Goal: Information Seeking & Learning: Learn about a topic

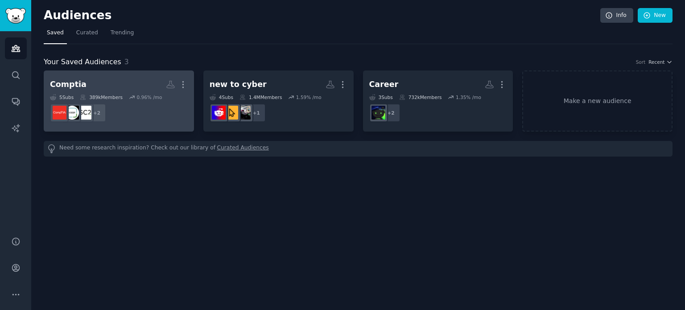
click at [134, 110] on dd "+ 2" at bounding box center [119, 112] width 138 height 25
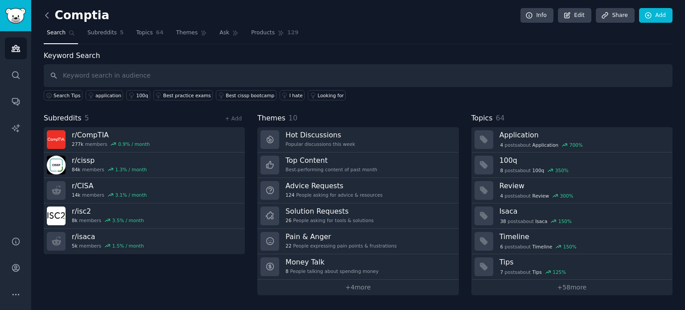
click at [46, 11] on icon at bounding box center [46, 15] width 9 height 9
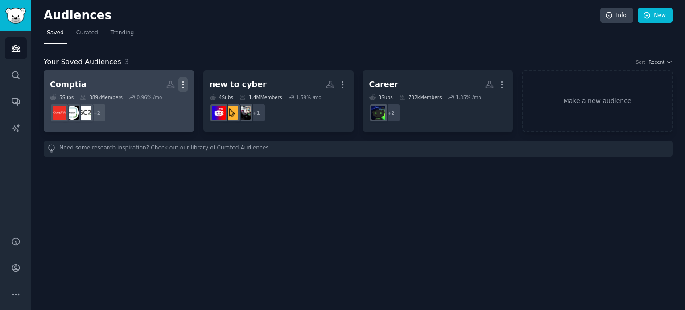
click at [181, 86] on icon "button" at bounding box center [182, 84] width 9 height 9
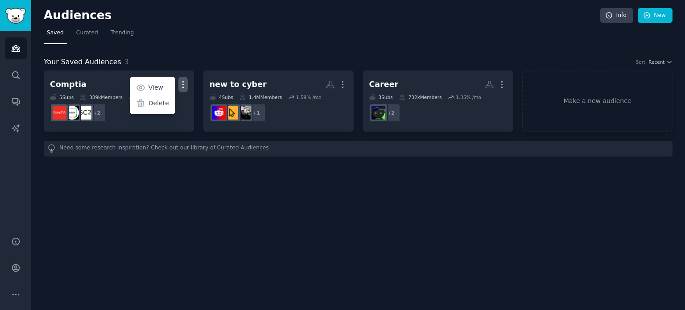
click at [236, 192] on div "Audiences Info New Saved Curated Trending Your Saved Audiences 3 Sort Recent Co…" at bounding box center [358, 155] width 654 height 310
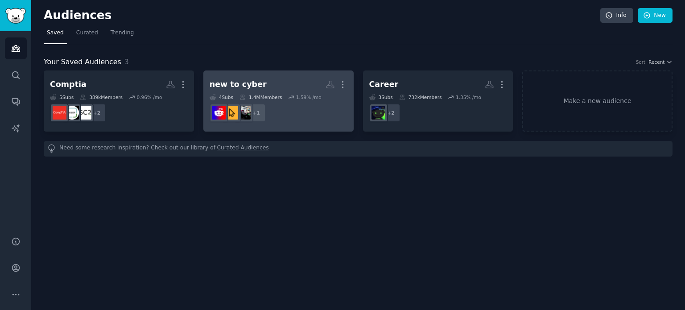
click at [300, 111] on dd "+ 1" at bounding box center [279, 112] width 138 height 25
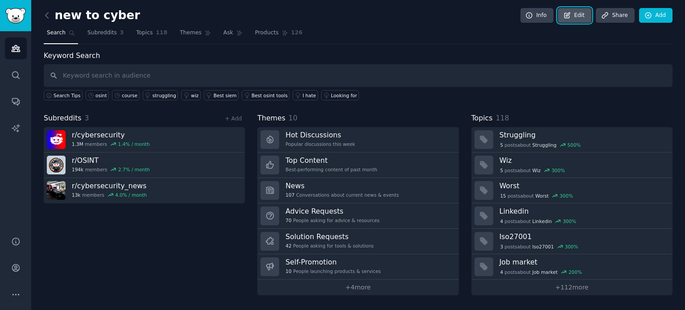
click at [578, 13] on link "Edit" at bounding box center [574, 15] width 33 height 15
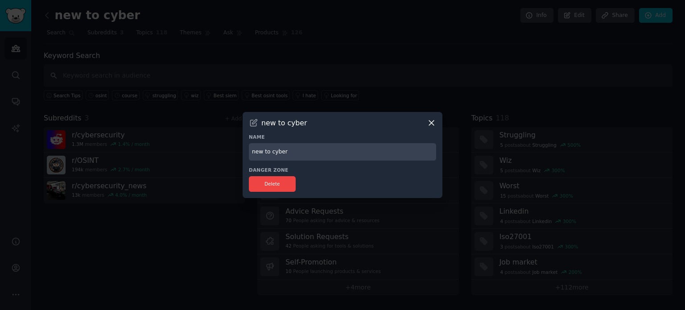
click at [303, 151] on input "new to cyber" at bounding box center [342, 151] width 187 height 17
click at [270, 149] on input "Cyber news" at bounding box center [342, 151] width 187 height 17
click at [271, 157] on input "Cyber news" at bounding box center [342, 151] width 187 height 17
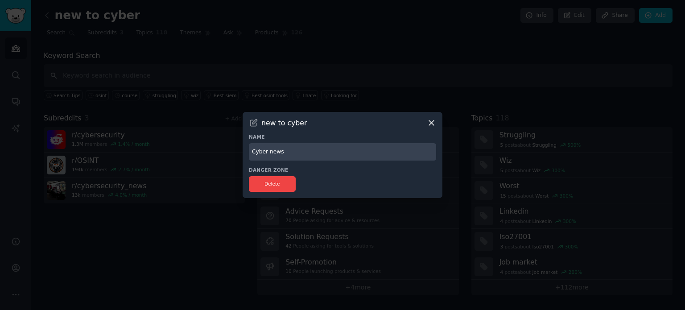
click at [271, 157] on input "Cyber news" at bounding box center [342, 151] width 187 height 17
type input "Cyber general"
click at [250, 266] on div at bounding box center [342, 155] width 685 height 310
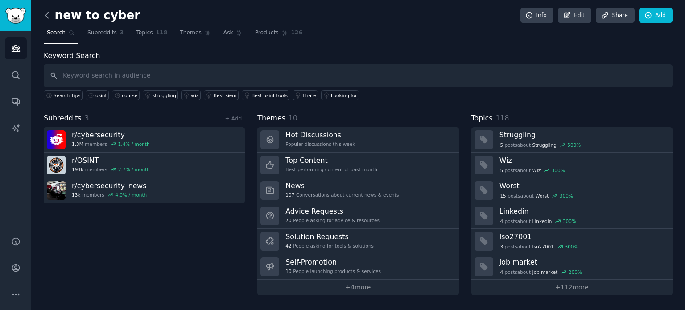
click at [46, 19] on icon at bounding box center [46, 15] width 9 height 9
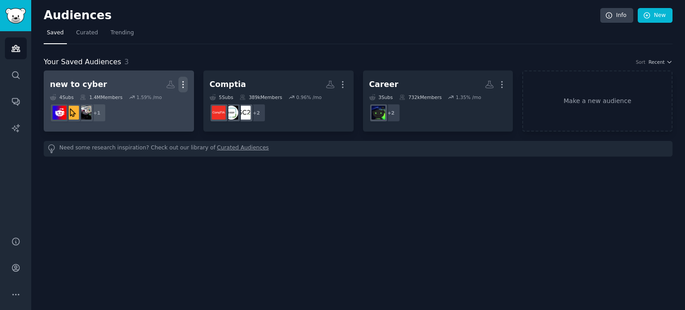
click at [185, 83] on icon "button" at bounding box center [182, 84] width 9 height 9
click at [156, 83] on p "View" at bounding box center [155, 87] width 15 height 9
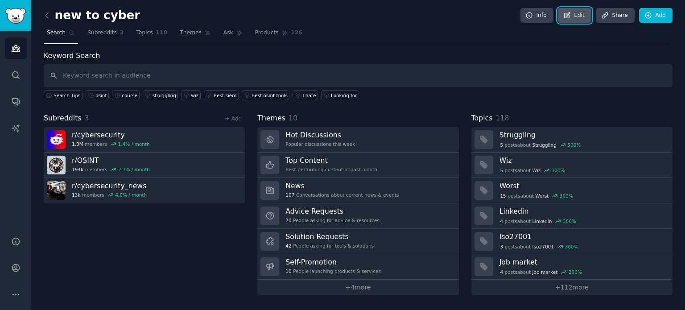
click at [585, 12] on link "Edit" at bounding box center [574, 15] width 33 height 15
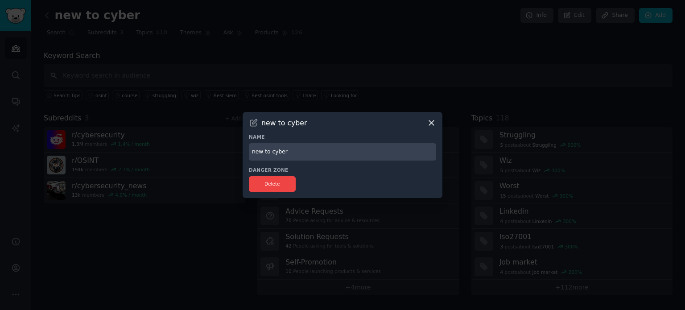
click at [345, 146] on input "new to cyber" at bounding box center [342, 151] width 187 height 17
type input "cyber general"
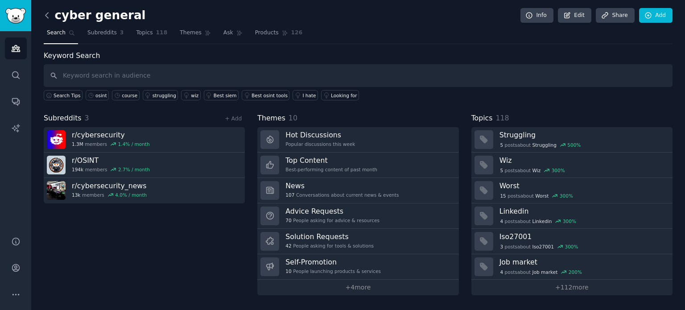
click at [46, 16] on icon at bounding box center [46, 14] width 3 height 5
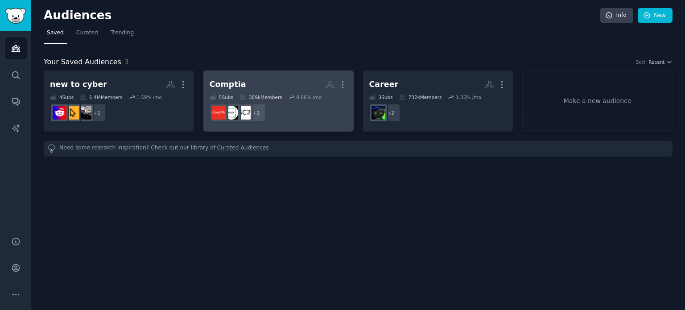
click at [307, 78] on h2 "Comptia Custom Audience More" at bounding box center [279, 85] width 138 height 16
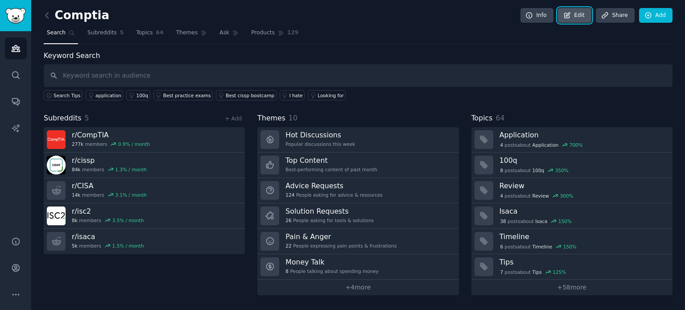
click at [570, 16] on icon at bounding box center [567, 14] width 5 height 5
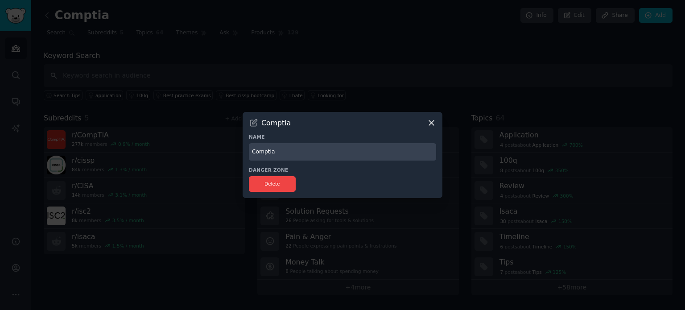
click at [325, 148] on input "Comptia" at bounding box center [342, 151] width 187 height 17
type input "competitors"
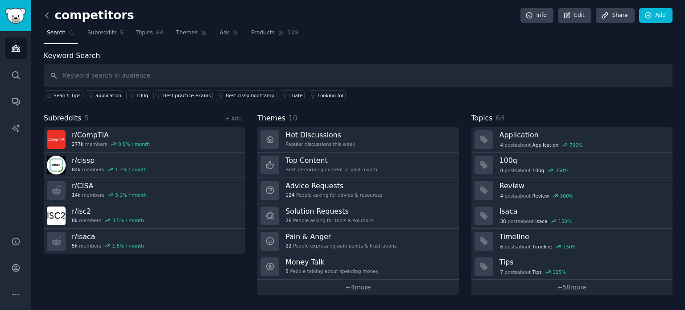
click at [46, 15] on icon at bounding box center [46, 15] width 9 height 9
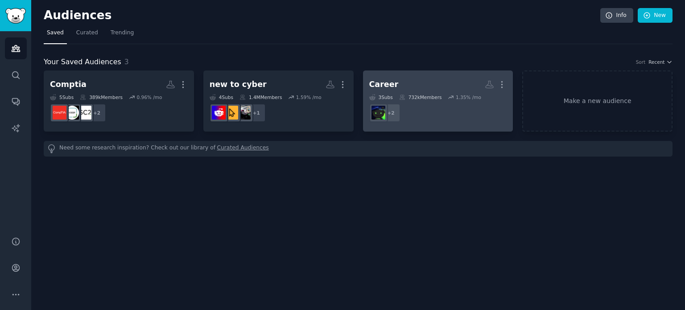
click at [407, 80] on h2 "Career More" at bounding box center [438, 85] width 138 height 16
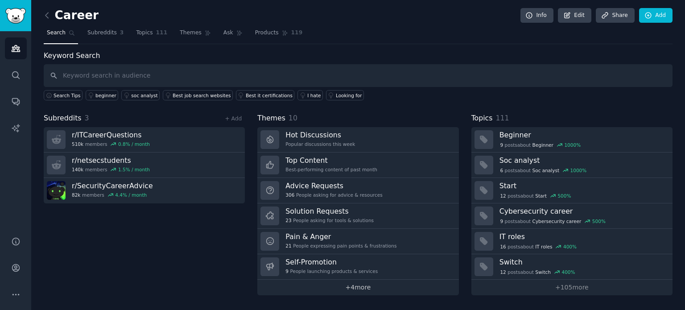
click at [373, 285] on link "+ 4 more" at bounding box center [357, 288] width 201 height 16
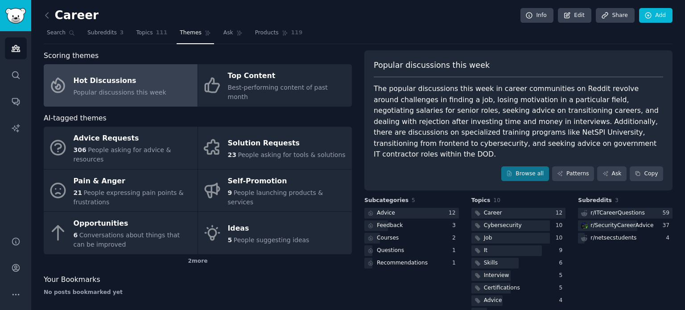
click at [417, 106] on div "The popular discussions this week in career communities on Reddit revolve aroun…" at bounding box center [518, 121] width 289 height 77
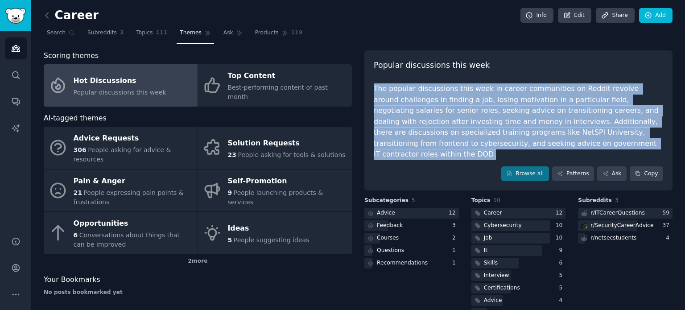
click at [417, 106] on div "The popular discussions this week in career communities on Reddit revolve aroun…" at bounding box center [518, 121] width 289 height 77
click at [416, 106] on div "The popular discussions this week in career communities on Reddit revolve aroun…" at bounding box center [518, 121] width 289 height 77
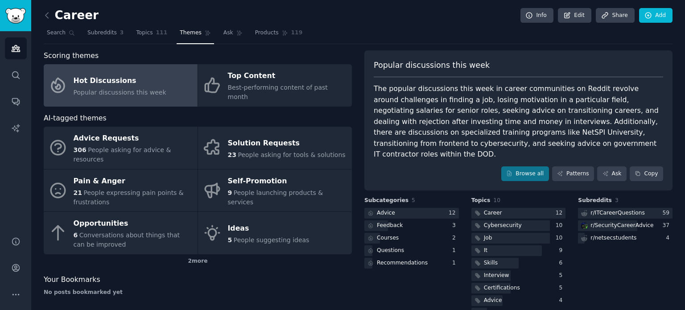
click at [378, 87] on div "The popular discussions this week in career communities on Reddit revolve aroun…" at bounding box center [518, 121] width 289 height 77
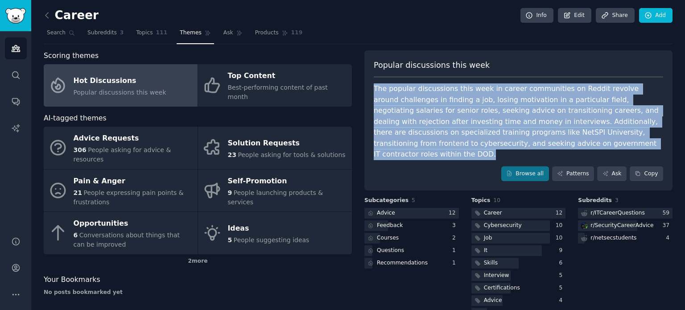
click at [378, 87] on div "The popular discussions this week in career communities on Reddit revolve aroun…" at bounding box center [518, 121] width 289 height 77
copy div "The popular discussions this week in career communities on Reddit revolve aroun…"
click at [447, 121] on div "The popular discussions this week in career communities on Reddit revolve aroun…" at bounding box center [518, 121] width 289 height 77
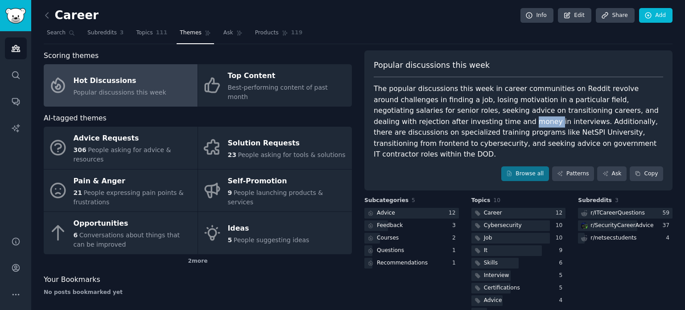
click at [447, 121] on div "The popular discussions this week in career communities on Reddit revolve aroun…" at bounding box center [518, 121] width 289 height 77
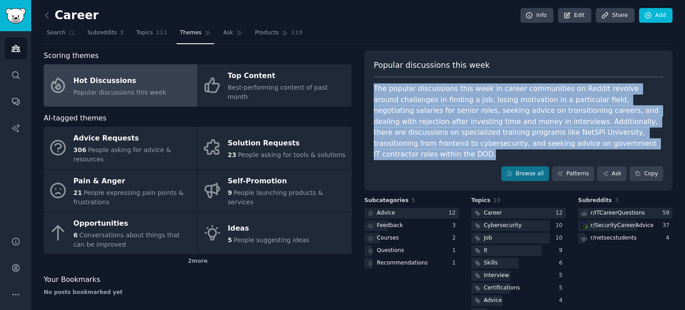
click at [447, 121] on div "The popular discussions this week in career communities on Reddit revolve aroun…" at bounding box center [518, 121] width 289 height 77
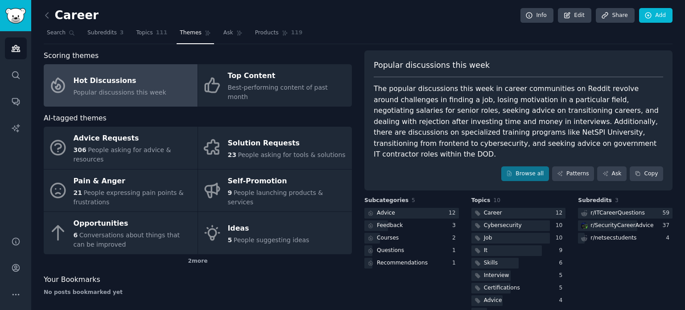
click at [446, 66] on span "Popular discussions this week" at bounding box center [432, 65] width 116 height 11
copy span "Popular discussions this week"
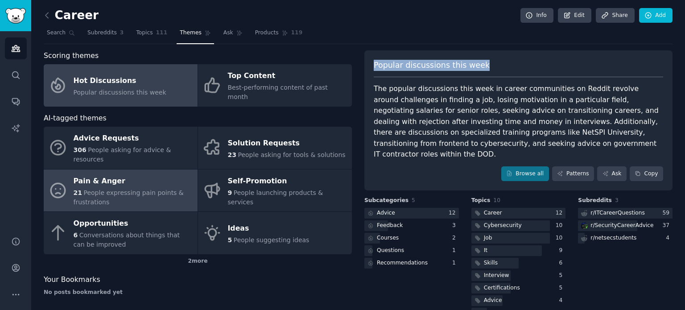
click at [97, 189] on span "People expressing pain points & frustrations" at bounding box center [129, 197] width 110 height 16
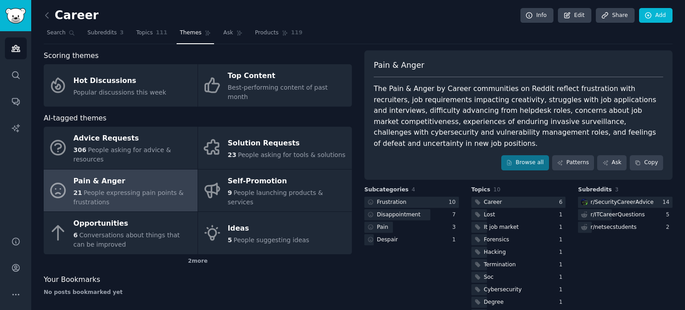
click at [466, 92] on div "The Pain & Anger by Career communities on Reddit reflect frustration with recru…" at bounding box center [518, 116] width 289 height 66
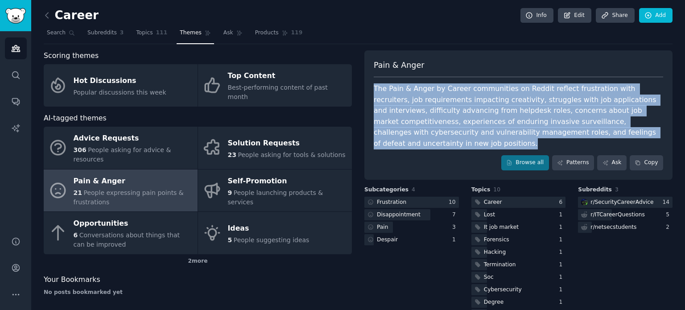
click at [466, 92] on div "The Pain & Anger by Career communities on Reddit reflect frustration with recru…" at bounding box center [518, 116] width 289 height 66
copy div "The Pain & Anger by Career communities on Reddit reflect frustration with recru…"
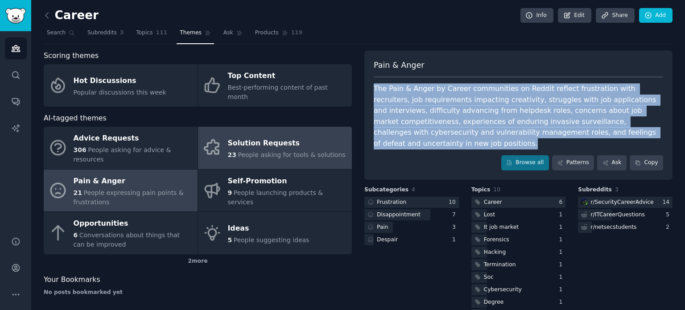
click at [269, 151] on span "People asking for tools & solutions" at bounding box center [291, 154] width 107 height 7
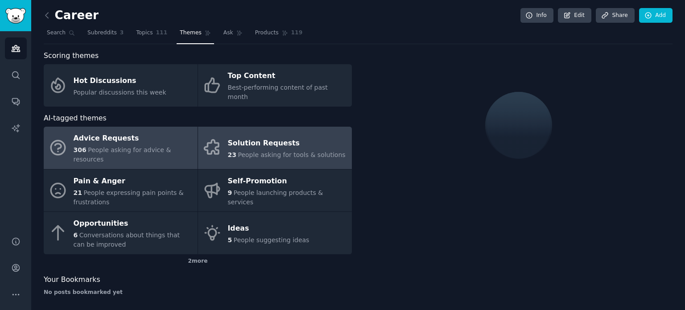
click at [171, 146] on span "People asking for advice & resources" at bounding box center [123, 154] width 98 height 16
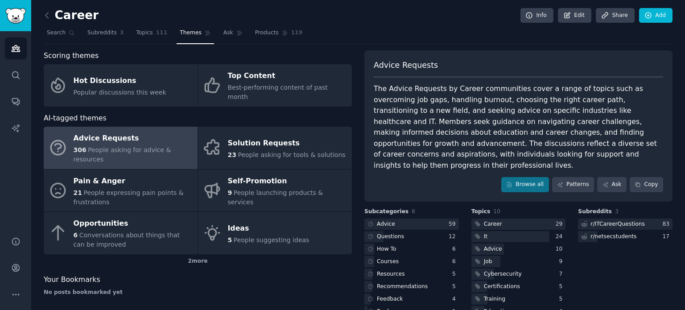
click at [423, 122] on div "The Advice Requests by Career communities cover a range of topics such as overc…" at bounding box center [518, 126] width 289 height 87
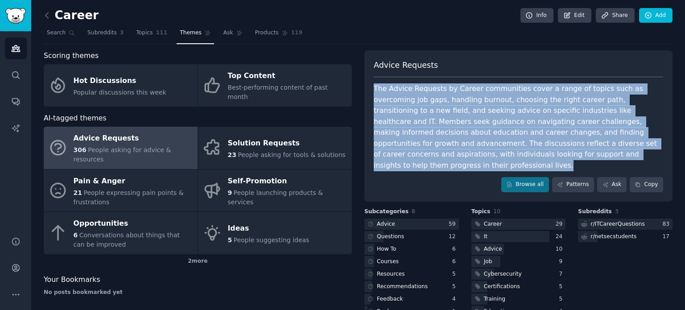
click at [423, 122] on div "The Advice Requests by Career communities cover a range of topics such as overc…" at bounding box center [518, 126] width 289 height 87
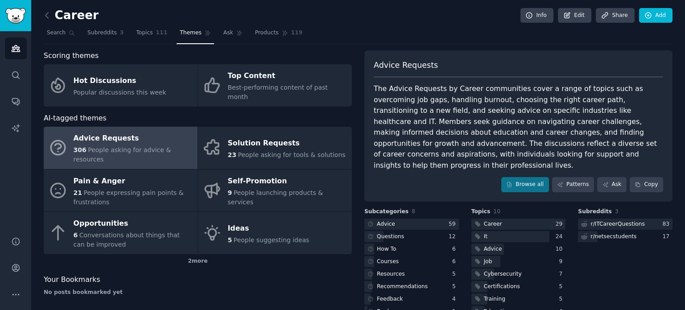
click at [400, 69] on span "Advice Requests" at bounding box center [406, 65] width 64 height 11
copy span "Advice Requests"
click at [427, 109] on div "The Advice Requests by Career communities cover a range of topics such as overc…" at bounding box center [518, 126] width 289 height 87
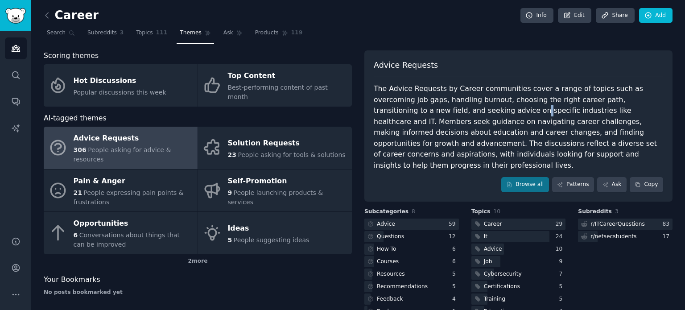
click at [427, 109] on div "The Advice Requests by Career communities cover a range of topics such as overc…" at bounding box center [518, 126] width 289 height 87
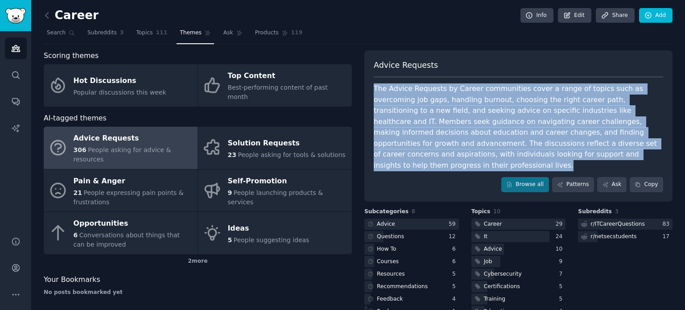
click at [427, 109] on div "The Advice Requests by Career communities cover a range of topics such as overc…" at bounding box center [518, 126] width 289 height 87
copy div "The Advice Requests by Career communities cover a range of topics such as overc…"
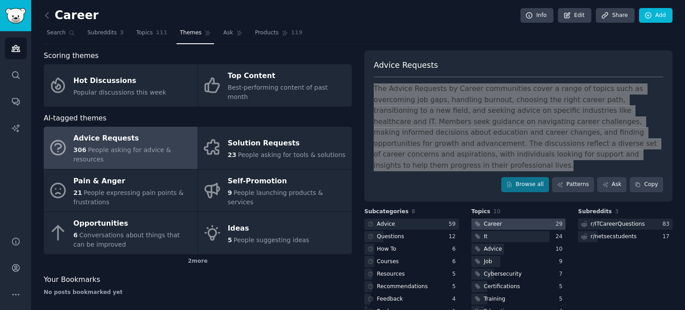
scroll to position [34, 0]
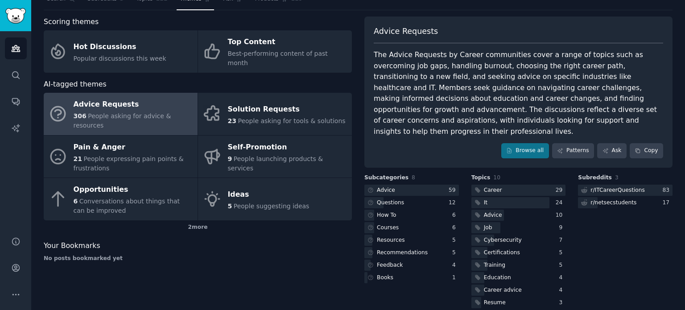
click at [611, 246] on div "Subreddits 3 r/ ITCareerQuestions 83 r/ netsecstudents 17" at bounding box center [625, 242] width 95 height 136
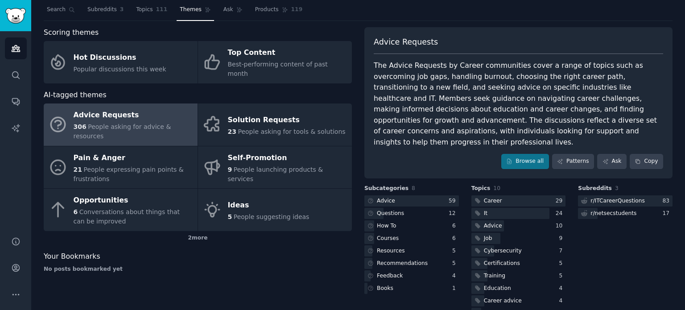
scroll to position [0, 0]
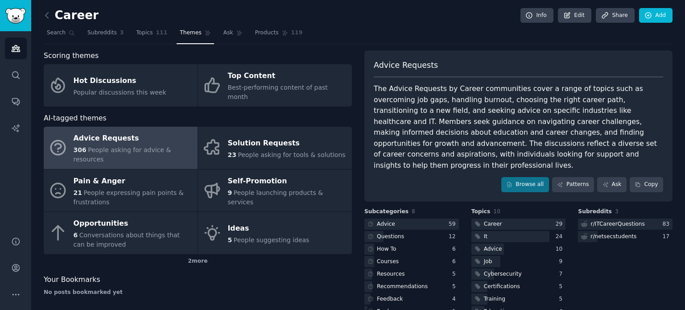
drag, startPoint x: 635, startPoint y: 238, endPoint x: 632, endPoint y: 249, distance: 11.7
click at [632, 249] on div "Subreddits 3 r/ ITCareerQuestions 83 r/ netsecstudents 17" at bounding box center [625, 276] width 95 height 136
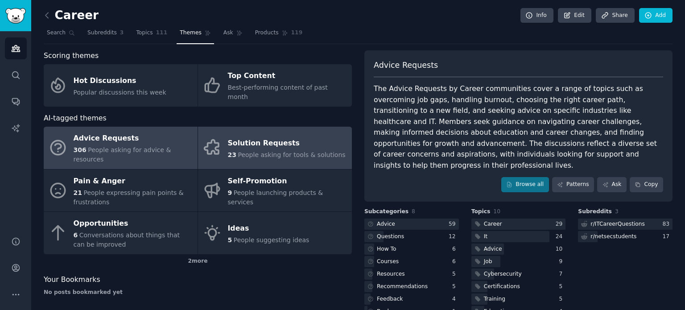
click at [245, 150] on div "23 People asking for tools & solutions" at bounding box center [287, 154] width 118 height 9
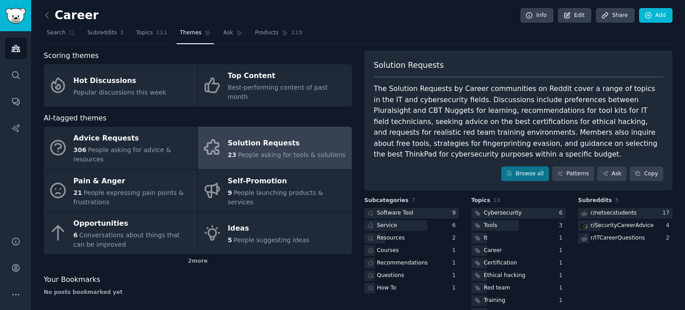
click at [467, 102] on div "The Solution Requests by Career communities on Reddit cover a range of topics i…" at bounding box center [518, 121] width 289 height 77
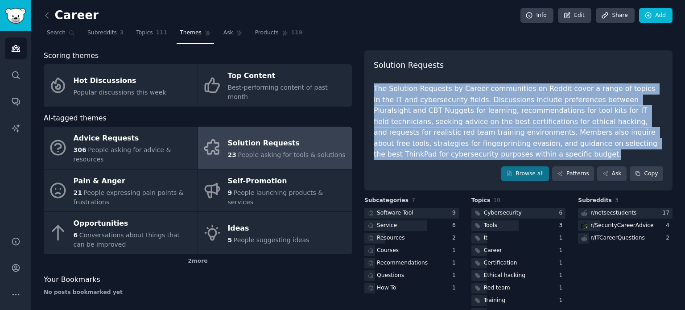
click at [467, 102] on div "The Solution Requests by Career communities on Reddit cover a range of topics i…" at bounding box center [518, 121] width 289 height 77
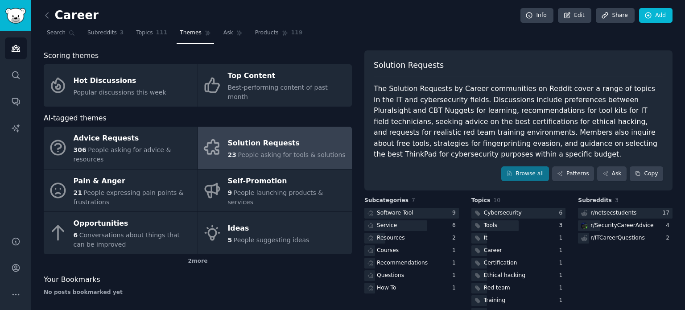
click at [415, 63] on span "Solution Requests" at bounding box center [409, 65] width 70 height 11
copy span "Solution Requests"
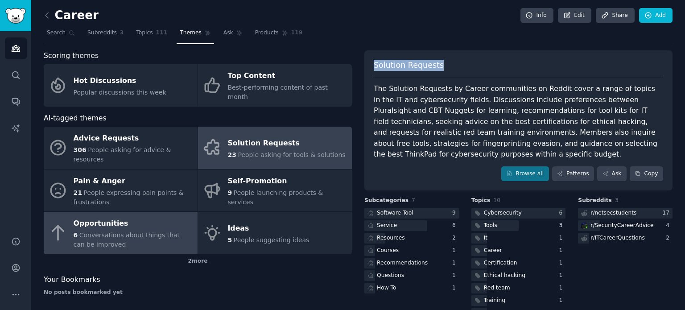
click at [122, 231] on div "6 Conversations about things that can be improved" at bounding box center [134, 240] width 120 height 19
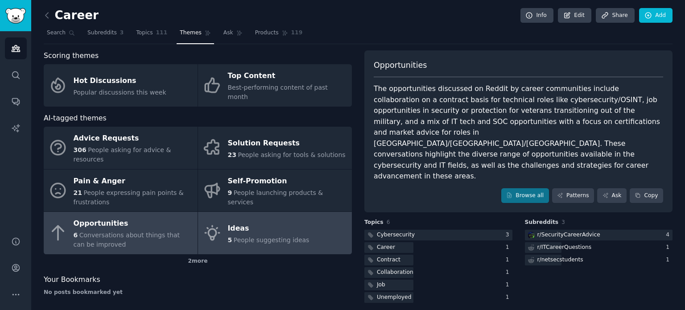
click at [254, 221] on div "Ideas" at bounding box center [269, 228] width 82 height 14
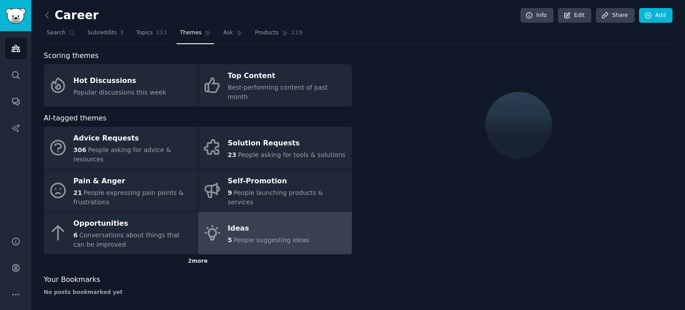
click at [194, 254] on div "2 more" at bounding box center [198, 261] width 308 height 14
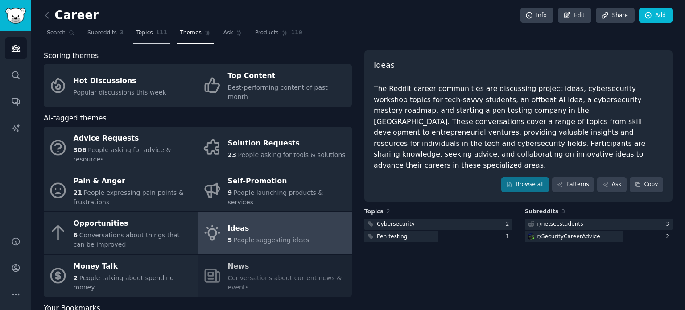
click at [143, 34] on span "Topics" at bounding box center [144, 33] width 16 height 8
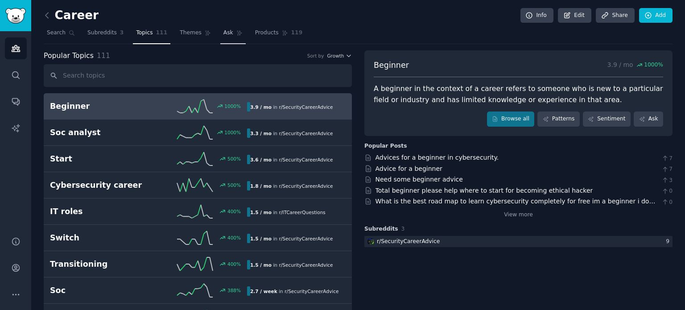
click at [220, 37] on link "Ask" at bounding box center [232, 35] width 25 height 18
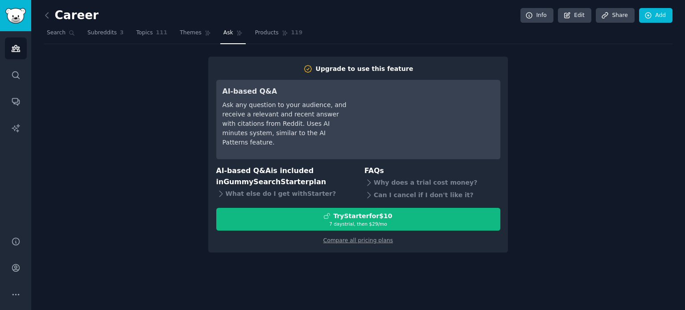
click at [147, 71] on div "Upgrade to use this feature AI-based Q&A Ask any question to your audience, and…" at bounding box center [358, 155] width 629 height 196
click at [255, 35] on span "Products" at bounding box center [267, 33] width 24 height 8
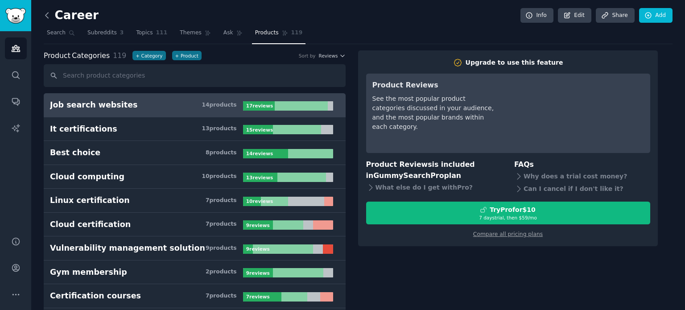
click at [50, 12] on icon at bounding box center [46, 15] width 9 height 9
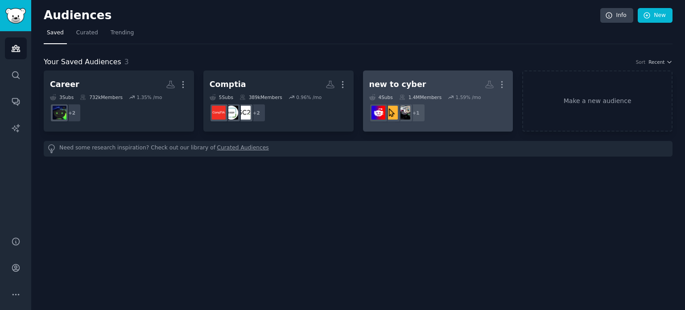
click at [449, 121] on dd "r/cyber + 1" at bounding box center [438, 112] width 138 height 25
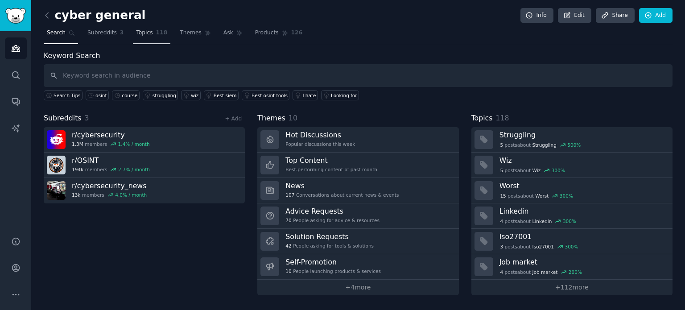
click at [139, 33] on span "Topics" at bounding box center [144, 33] width 16 height 8
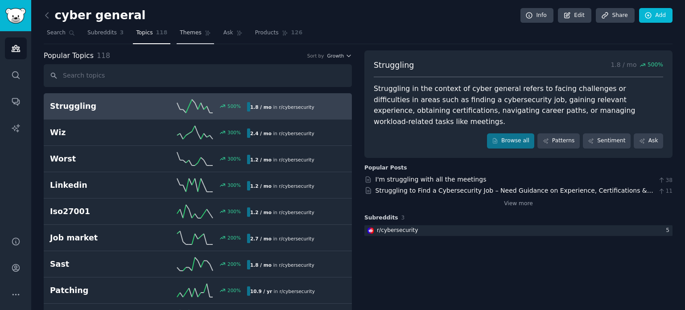
click at [180, 35] on span "Themes" at bounding box center [191, 33] width 22 height 8
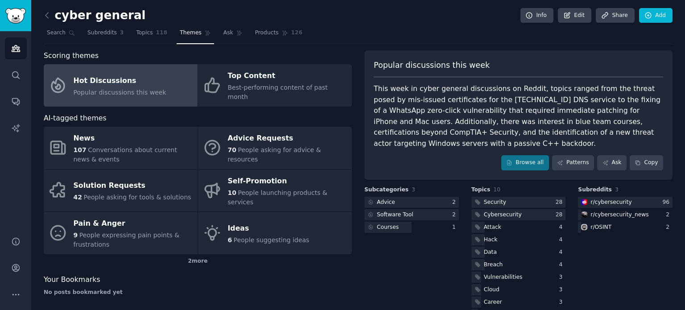
click at [437, 120] on div "This week in cyber general discussions on Reddit, topics ranged from the threat…" at bounding box center [518, 116] width 289 height 66
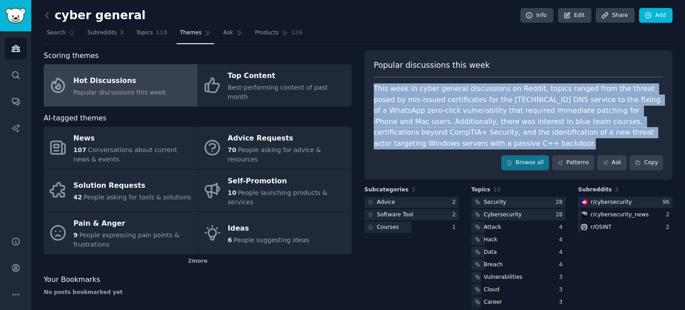
click at [437, 120] on div "This week in cyber general discussions on Reddit, topics ranged from the threat…" at bounding box center [518, 116] width 289 height 66
click at [571, 155] on link "Patterns" at bounding box center [573, 162] width 42 height 15
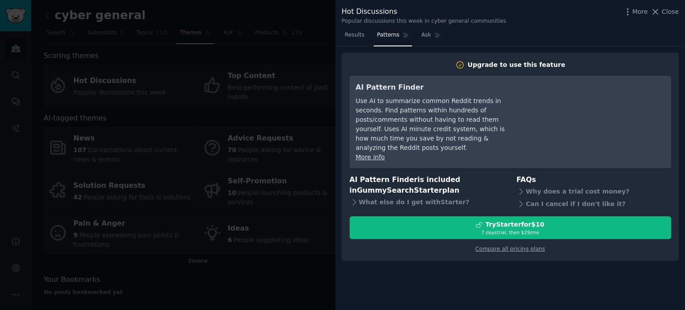
click at [277, 282] on div at bounding box center [342, 155] width 685 height 310
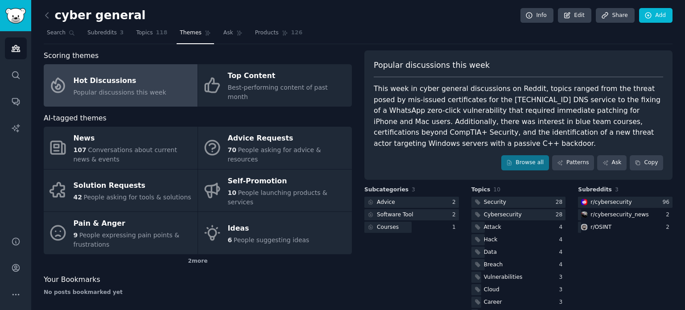
click at [457, 124] on div "This week in cyber general discussions on Reddit, topics ranged from the threat…" at bounding box center [518, 116] width 289 height 66
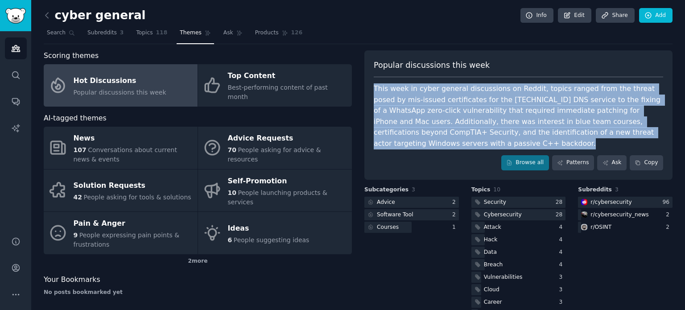
click at [457, 124] on div "This week in cyber general discussions on Reddit, topics ranged from the threat…" at bounding box center [518, 116] width 289 height 66
copy div "This week in cyber general discussions on Reddit, topics ranged from the threat…"
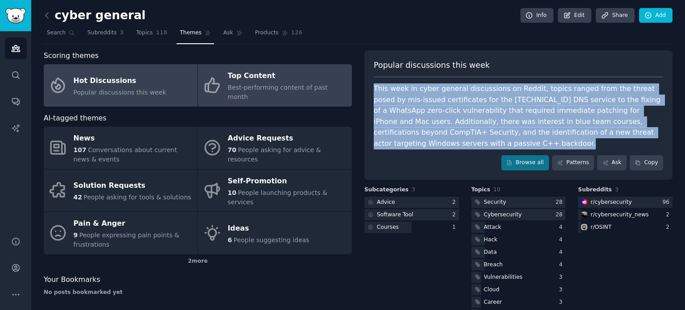
click at [251, 86] on span "Best-performing content of past month" at bounding box center [278, 92] width 100 height 16
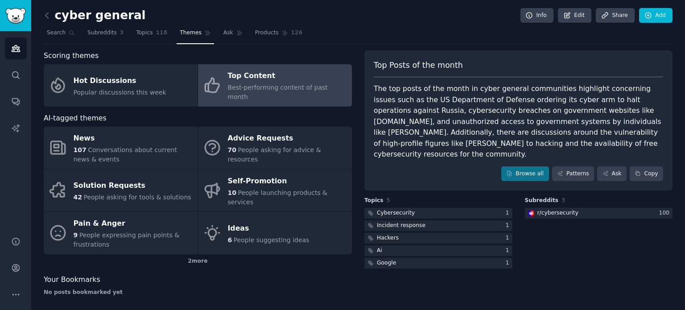
click at [469, 111] on div "The top posts of the month in cyber general communities highlight concerning is…" at bounding box center [518, 121] width 289 height 77
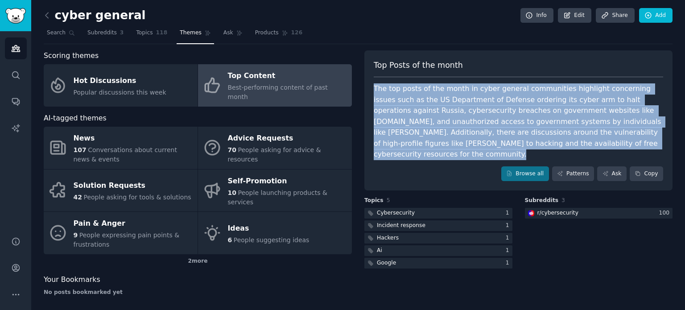
copy div "The top posts of the month in cyber general communities highlight concerning is…"
click at [421, 109] on div "The top posts of the month in cyber general communities highlight concerning is…" at bounding box center [518, 121] width 289 height 77
click at [421, 108] on div "The top posts of the month in cyber general communities highlight concerning is…" at bounding box center [518, 121] width 289 height 77
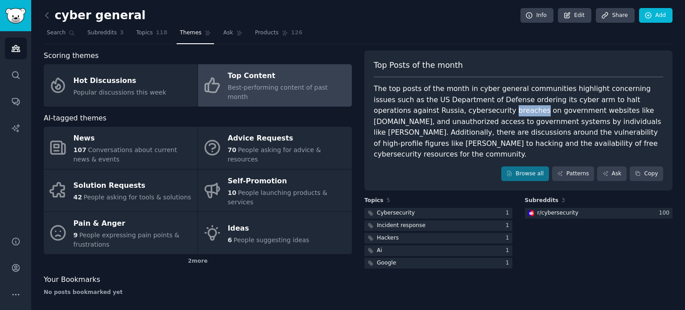
click at [421, 108] on div "The top posts of the month in cyber general communities highlight concerning is…" at bounding box center [518, 121] width 289 height 77
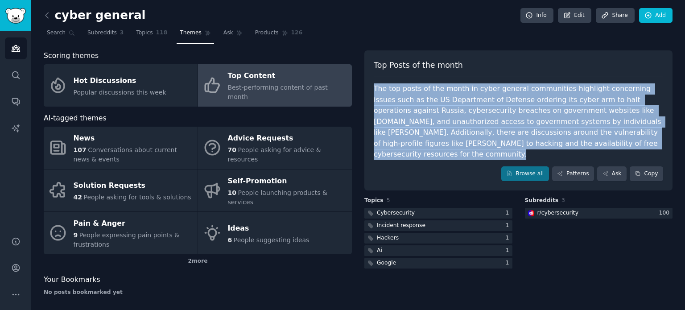
click at [422, 110] on div "The top posts of the month in cyber general communities highlight concerning is…" at bounding box center [518, 121] width 289 height 77
click at [415, 107] on div "The top posts of the month in cyber general communities highlight concerning is…" at bounding box center [518, 121] width 289 height 77
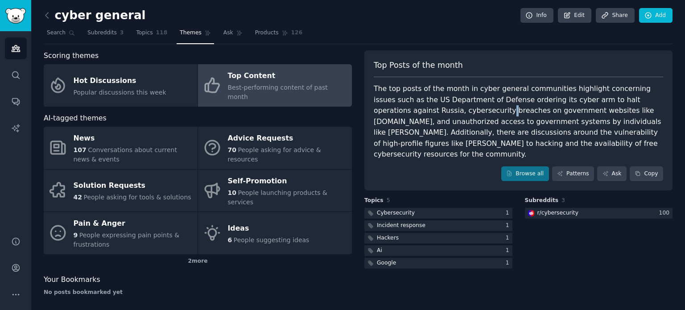
click at [415, 107] on div "The top posts of the month in cyber general communities highlight concerning is…" at bounding box center [518, 121] width 289 height 77
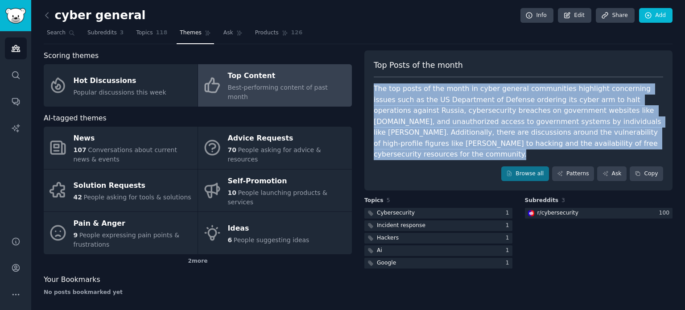
click at [415, 107] on div "The top posts of the month in cyber general communities highlight concerning is…" at bounding box center [518, 121] width 289 height 77
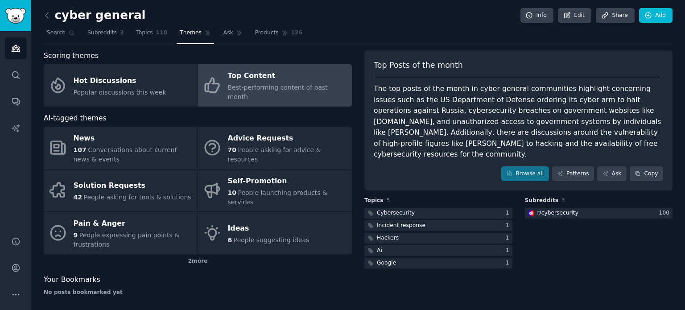
click at [572, 276] on div "Top Posts of the month The top posts of the month in cyber general communities …" at bounding box center [518, 176] width 308 height 252
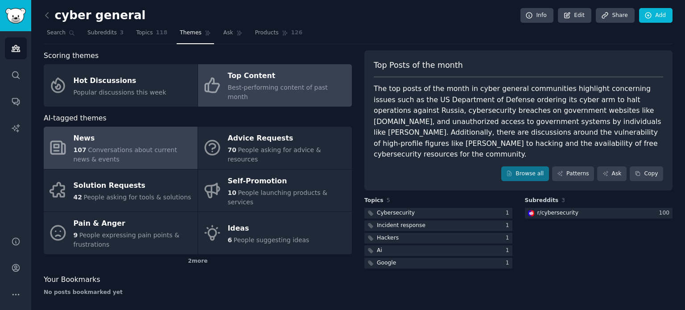
click at [146, 146] on span "Conversations about current news & events" at bounding box center [125, 154] width 103 height 16
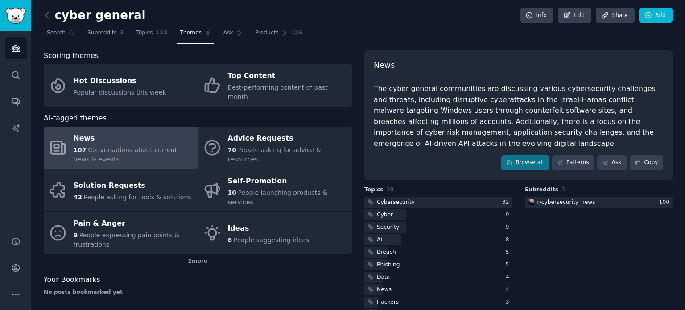
click at [430, 113] on div "The cyber general communities are discussing various cybersecurity challenges a…" at bounding box center [518, 116] width 289 height 66
click at [430, 112] on div "The cyber general communities are discussing various cybersecurity challenges a…" at bounding box center [518, 116] width 289 height 66
click at [428, 111] on div "The cyber general communities are discussing various cybersecurity challenges a…" at bounding box center [518, 116] width 289 height 66
click at [424, 108] on div "The cyber general communities are discussing various cybersecurity challenges a…" at bounding box center [518, 116] width 289 height 66
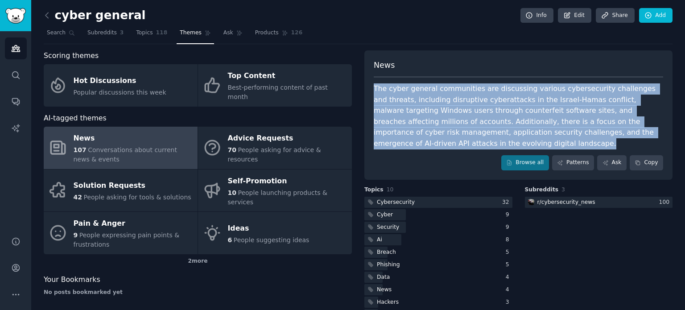
click at [424, 108] on div "The cyber general communities are discussing various cybersecurity challenges a…" at bounding box center [518, 116] width 289 height 66
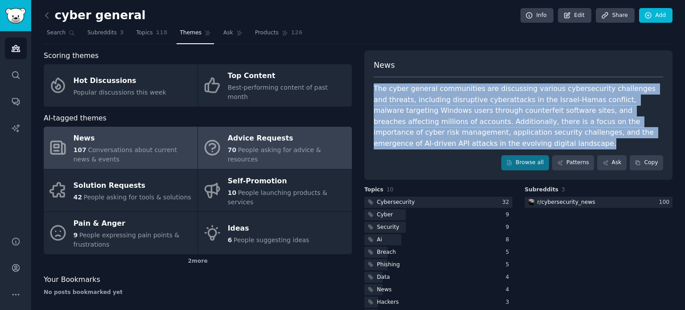
click at [233, 146] on span "70" at bounding box center [232, 149] width 8 height 7
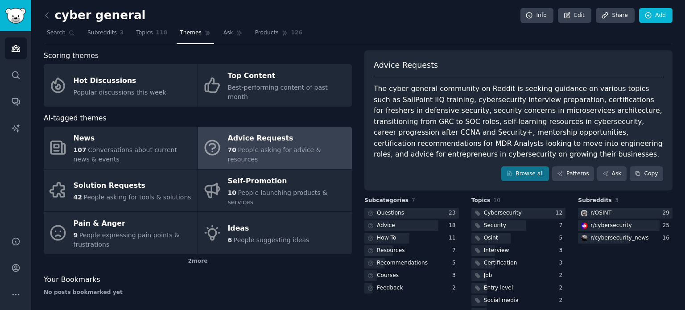
click at [455, 111] on div "The cyber general community on Reddit is seeking guidance on various topics suc…" at bounding box center [518, 121] width 289 height 77
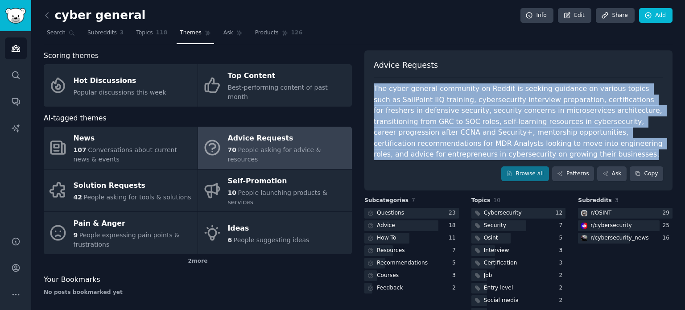
click at [455, 111] on div "The cyber general community on Reddit is seeking guidance on various topics suc…" at bounding box center [518, 121] width 289 height 77
copy div "The cyber general community on Reddit is seeking guidance on various topics suc…"
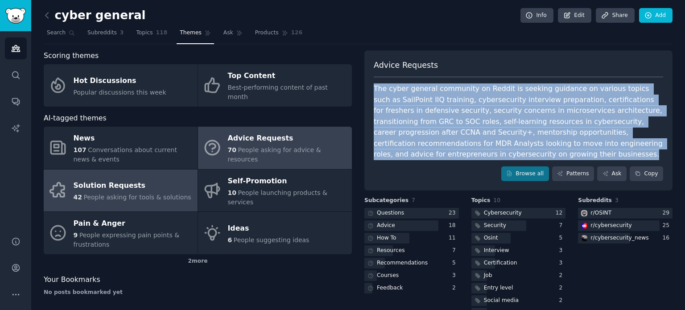
click at [97, 179] on div "Solution Requests" at bounding box center [133, 186] width 118 height 14
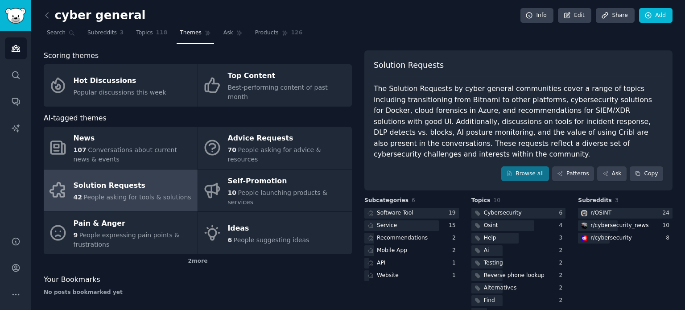
click at [437, 119] on div "The Solution Requests by cyber general communities cover a range of topics incl…" at bounding box center [518, 121] width 289 height 77
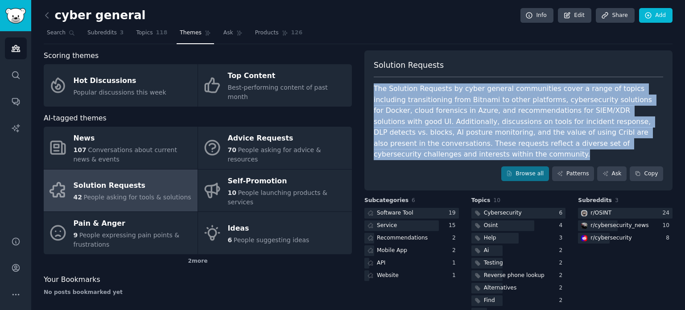
click at [437, 119] on div "The Solution Requests by cyber general communities cover a range of topics incl…" at bounding box center [518, 121] width 289 height 77
copy div "The Solution Requests by cyber general communities cover a range of topics incl…"
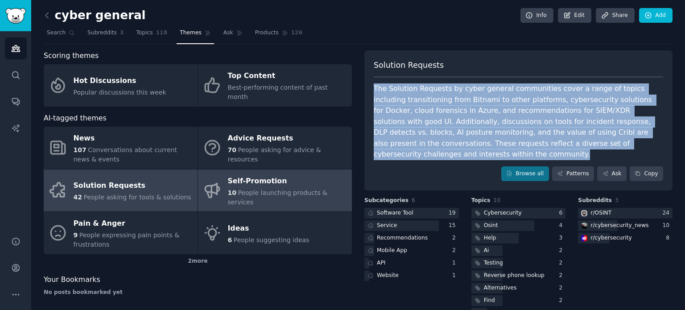
click at [256, 189] on span "People launching products & services" at bounding box center [277, 197] width 99 height 16
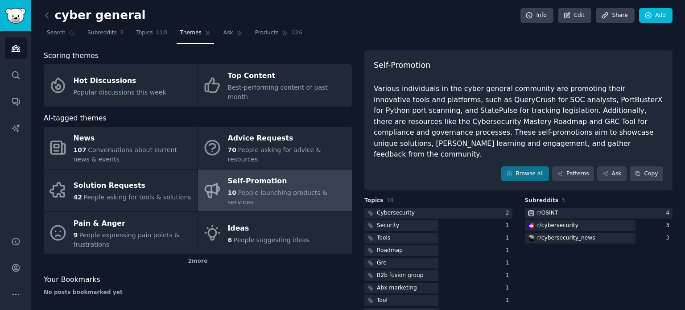
click at [500, 112] on div "Various individuals in the cyber general community are promoting their innovati…" at bounding box center [518, 121] width 289 height 77
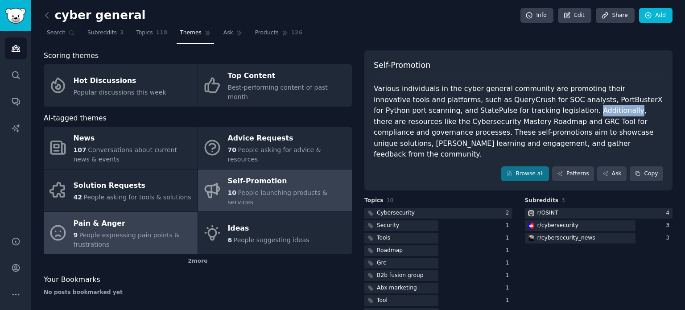
click at [126, 217] on div "Pain & Anger" at bounding box center [134, 224] width 120 height 14
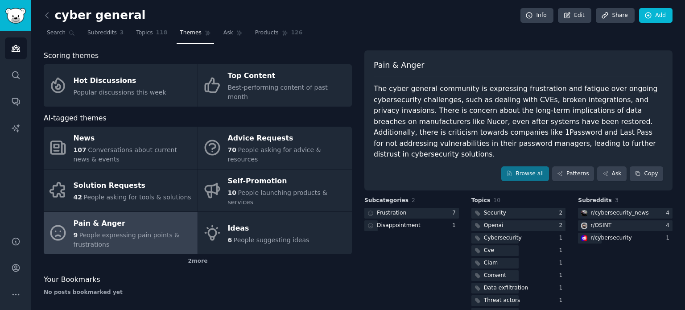
click at [429, 129] on div "The cyber general community is expressing frustration and fatigue over ongoing …" at bounding box center [518, 121] width 289 height 77
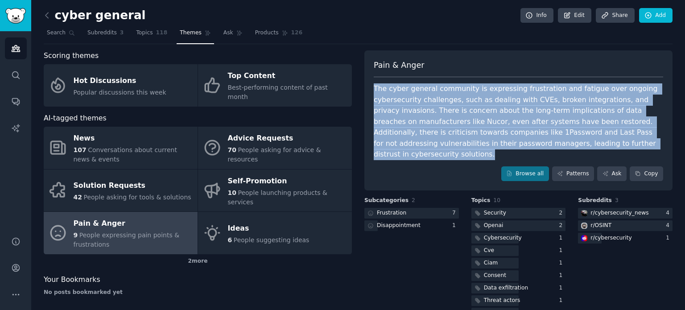
click at [429, 129] on div "The cyber general community is expressing frustration and fatigue over ongoing …" at bounding box center [518, 121] width 289 height 77
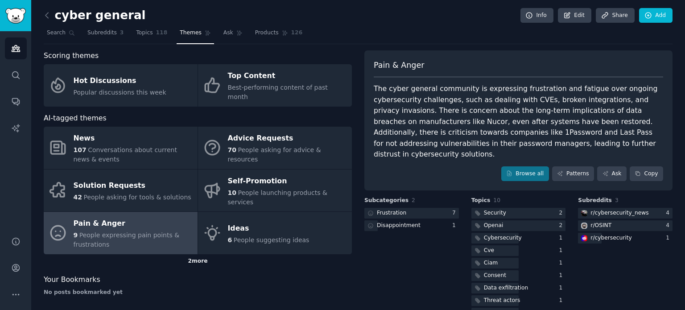
click at [194, 254] on div "2 more" at bounding box center [198, 261] width 308 height 14
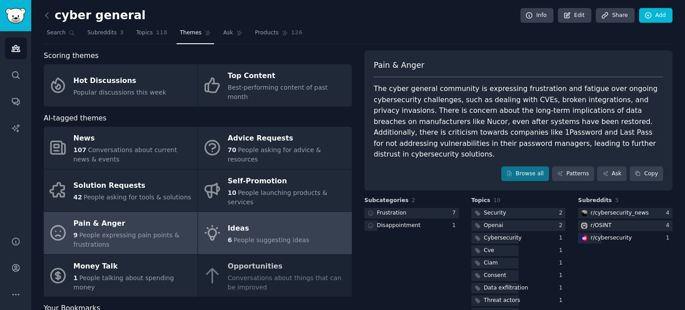
click at [236, 227] on link "Ideas 6 People suggesting ideas" at bounding box center [275, 233] width 154 height 42
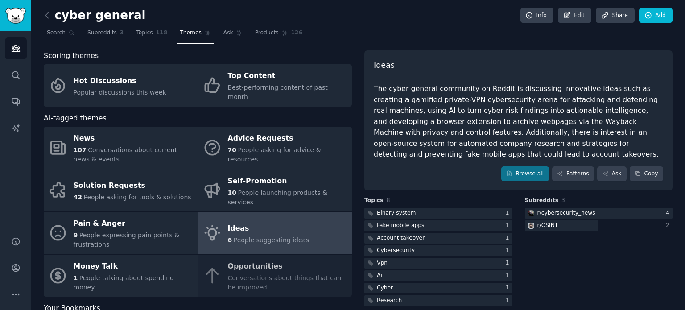
click at [549, 108] on div "The cyber general community on Reddit is discussing innovative ideas such as cr…" at bounding box center [518, 121] width 289 height 77
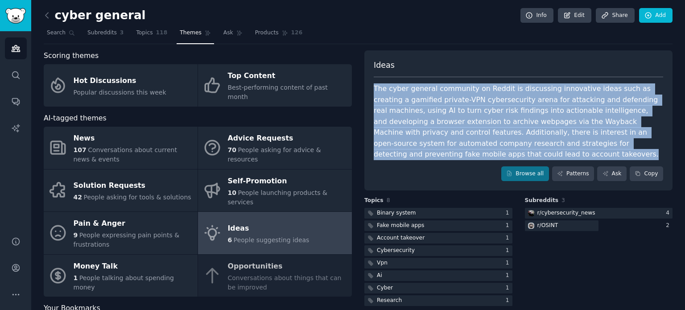
click at [549, 108] on div "The cyber general community on Reddit is discussing innovative ideas such as cr…" at bounding box center [518, 121] width 289 height 77
click at [546, 107] on div "The cyber general community on Reddit is discussing innovative ideas such as cr…" at bounding box center [518, 121] width 289 height 77
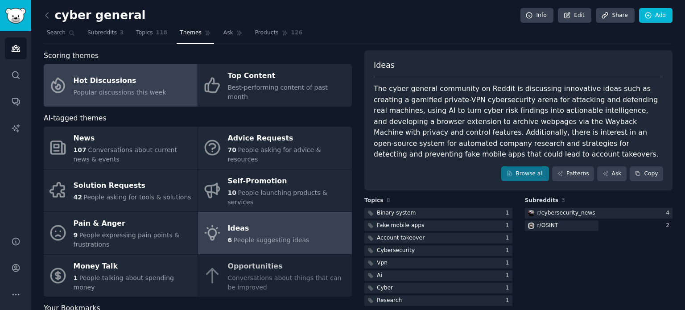
click at [141, 89] on span "Popular discussions this week" at bounding box center [120, 92] width 93 height 7
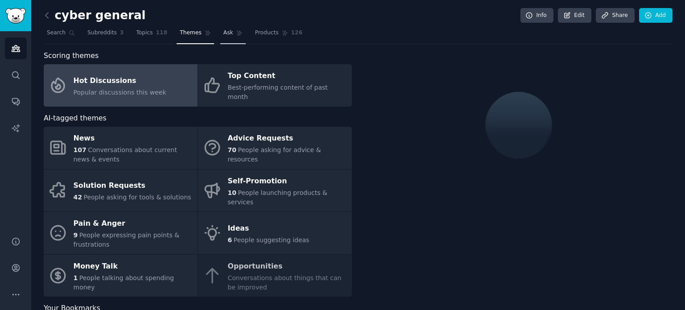
click at [223, 32] on span "Ask" at bounding box center [228, 33] width 10 height 8
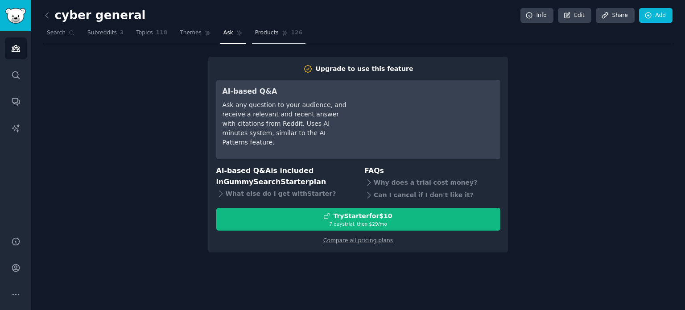
click at [282, 33] on icon at bounding box center [285, 33] width 6 height 6
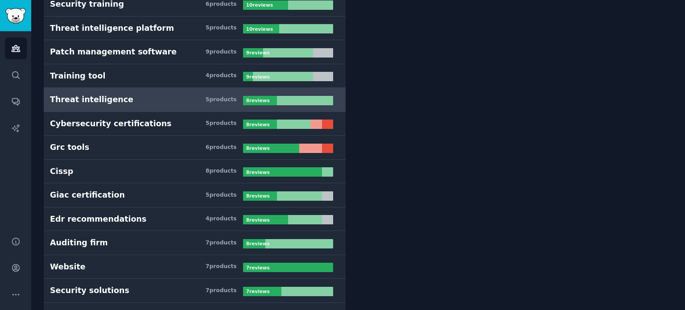
scroll to position [535, 0]
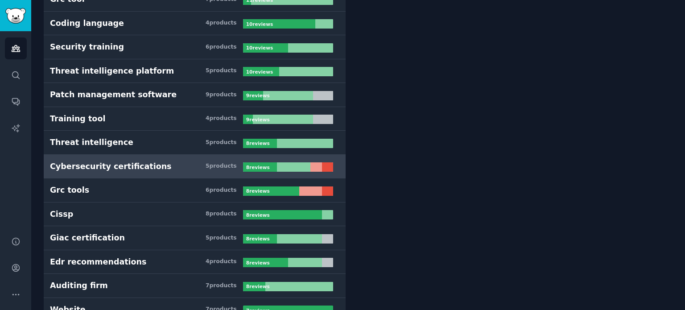
click at [117, 157] on link "Cybersecurity certifications 5 product s 8 review s" at bounding box center [195, 167] width 302 height 24
click at [218, 162] on div "5 product s" at bounding box center [221, 166] width 31 height 8
click at [262, 162] on div "8 review s" at bounding box center [259, 166] width 32 height 9
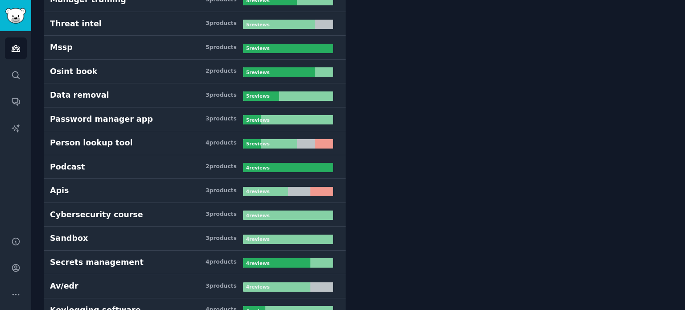
scroll to position [1204, 0]
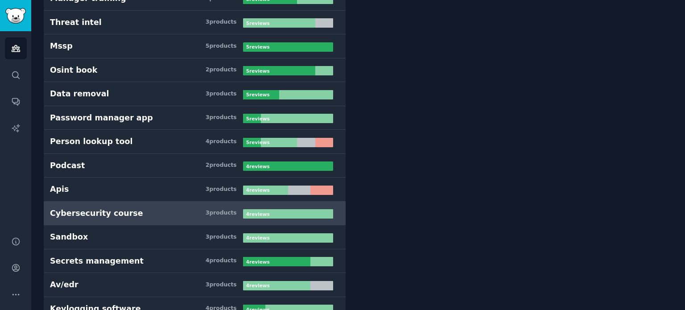
click at [147, 208] on h3 "Cybersecurity course 3 product s" at bounding box center [146, 213] width 193 height 11
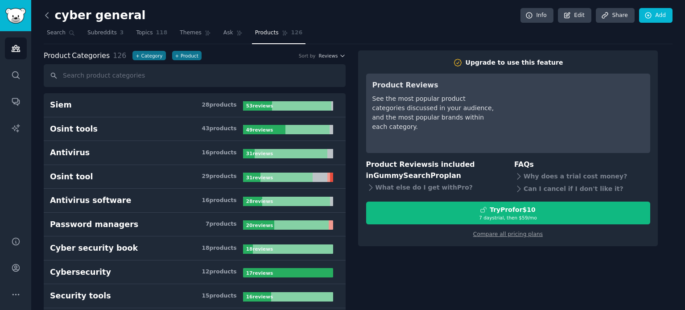
click at [49, 17] on icon at bounding box center [46, 15] width 9 height 9
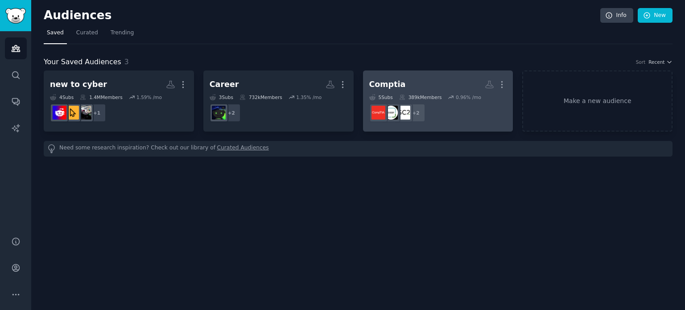
click at [452, 115] on dd "+ 2" at bounding box center [438, 112] width 138 height 25
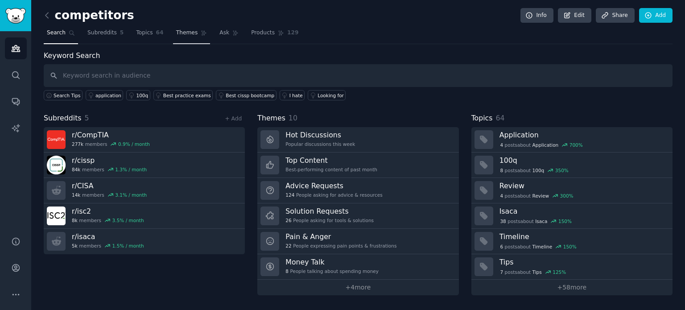
click at [177, 28] on link "Themes" at bounding box center [191, 35] width 37 height 18
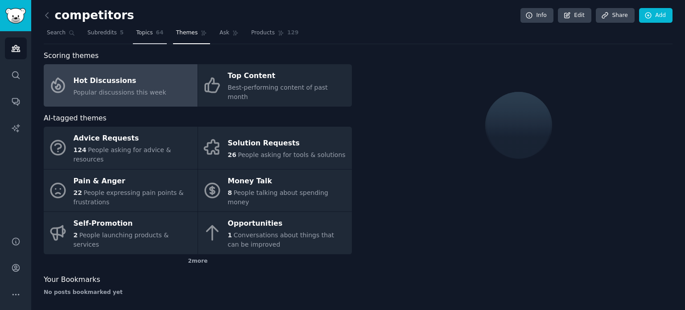
click at [157, 31] on link "Topics 64" at bounding box center [149, 35] width 33 height 18
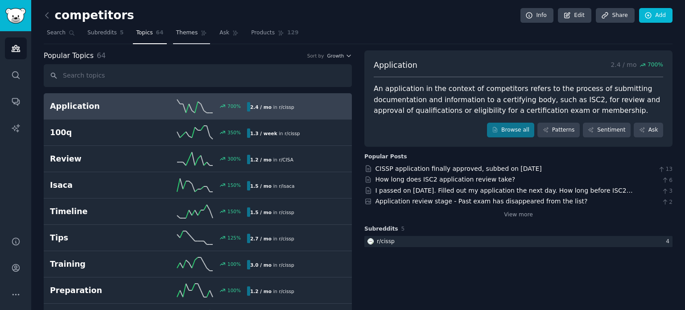
click at [176, 31] on span "Themes" at bounding box center [187, 33] width 22 height 8
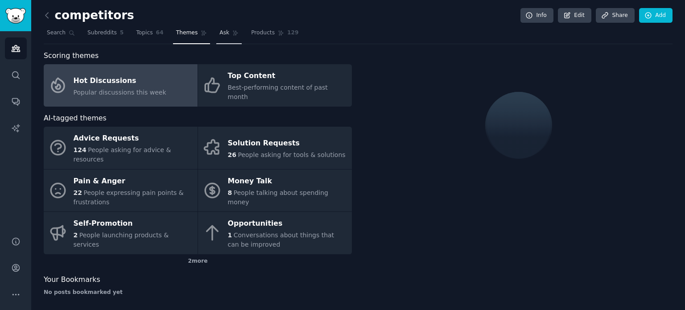
click at [219, 33] on span "Ask" at bounding box center [224, 33] width 10 height 8
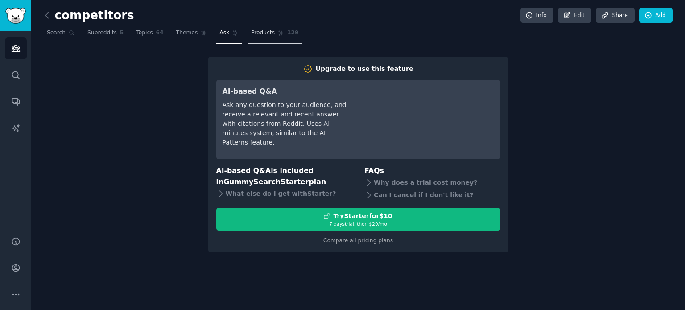
click at [258, 34] on span "Products" at bounding box center [263, 33] width 24 height 8
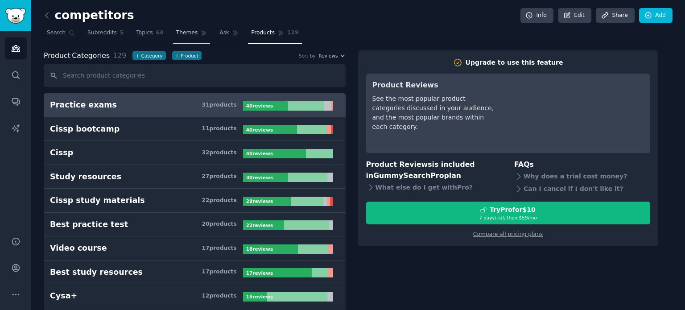
click at [173, 28] on link "Themes" at bounding box center [191, 35] width 37 height 18
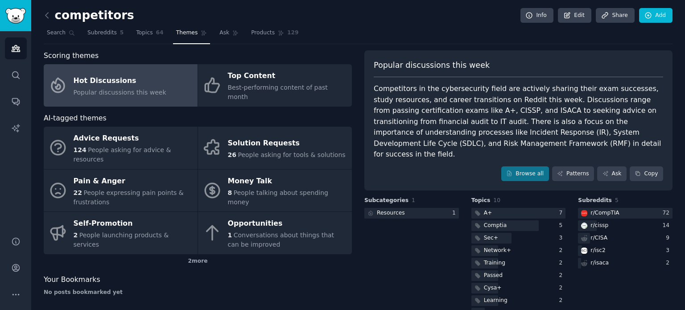
click at [412, 99] on div "Competitors in the cybersecurity field are actively sharing their exam successe…" at bounding box center [518, 121] width 289 height 77
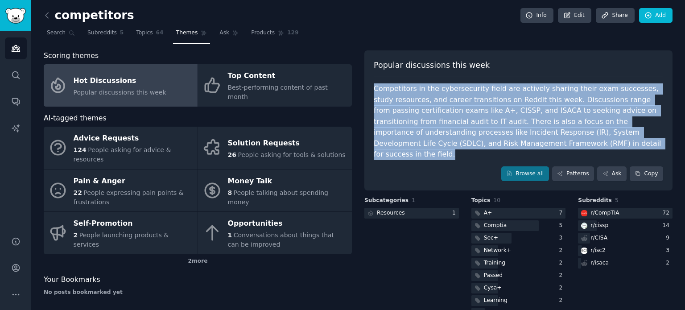
click at [412, 99] on div "Competitors in the cybersecurity field are actively sharing their exam successe…" at bounding box center [518, 121] width 289 height 77
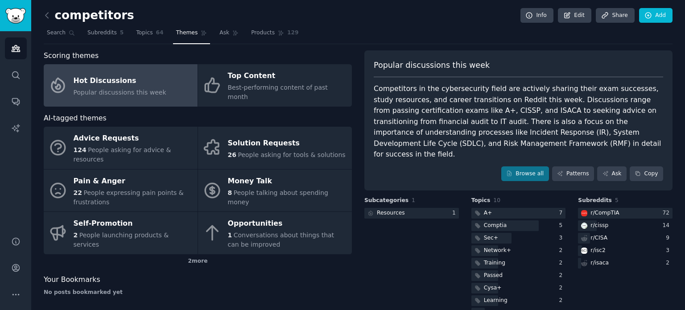
click at [86, 14] on h2 "competitors" at bounding box center [89, 15] width 91 height 14
click at [461, 117] on div "Competitors in the cybersecurity field are actively sharing their exam successe…" at bounding box center [518, 121] width 289 height 77
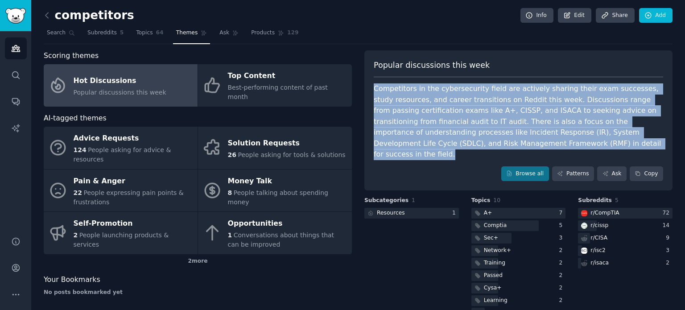
click at [461, 117] on div "Competitors in the cybersecurity field are actively sharing their exam successe…" at bounding box center [518, 121] width 289 height 77
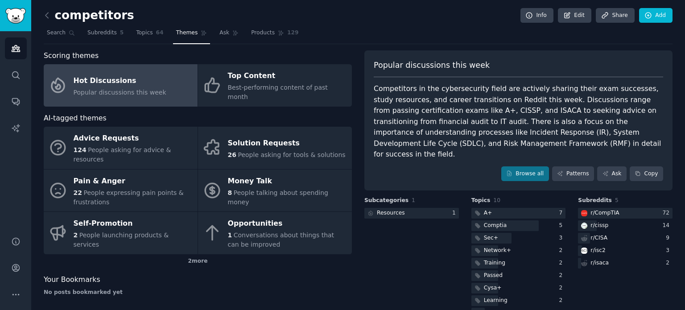
click at [395, 64] on span "Popular discussions this week" at bounding box center [432, 65] width 116 height 11
click at [382, 109] on div "Competitors in the cybersecurity field are actively sharing their exam successe…" at bounding box center [518, 121] width 289 height 77
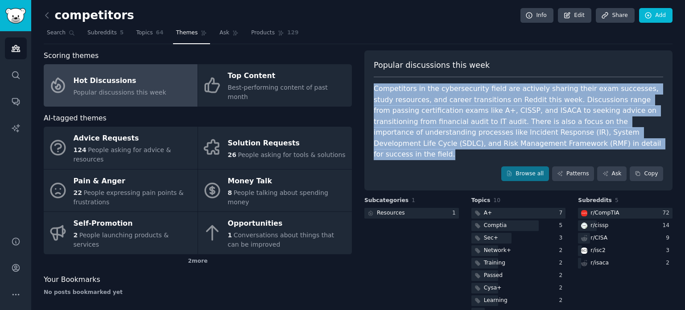
click at [382, 109] on div "Competitors in the cybersecurity field are actively sharing their exam successe…" at bounding box center [518, 121] width 289 height 77
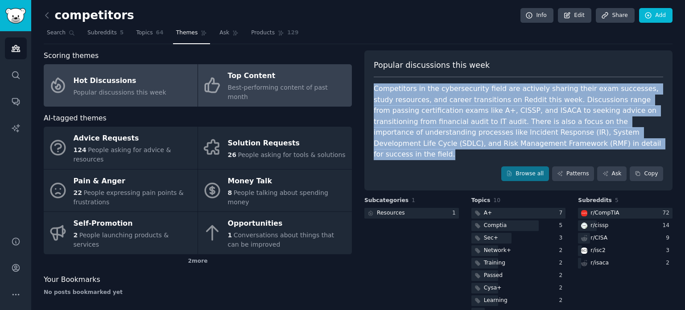
click at [251, 83] on div "Best-performing content of past month" at bounding box center [288, 92] width 120 height 19
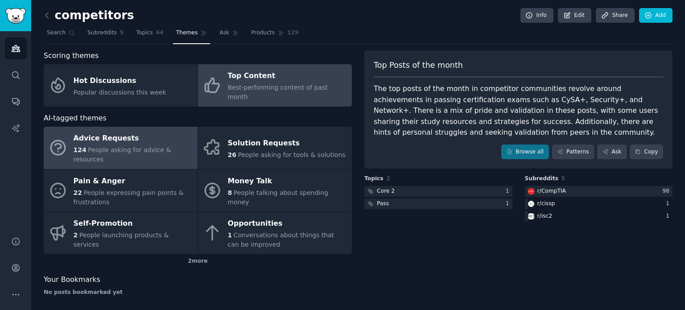
click at [142, 132] on div "Advice Requests" at bounding box center [134, 139] width 120 height 14
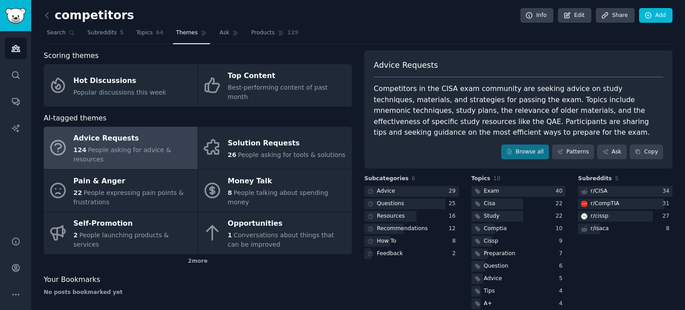
click at [400, 119] on div "Competitors in the CISA exam community are seeking advice on study techniques, …" at bounding box center [518, 110] width 289 height 55
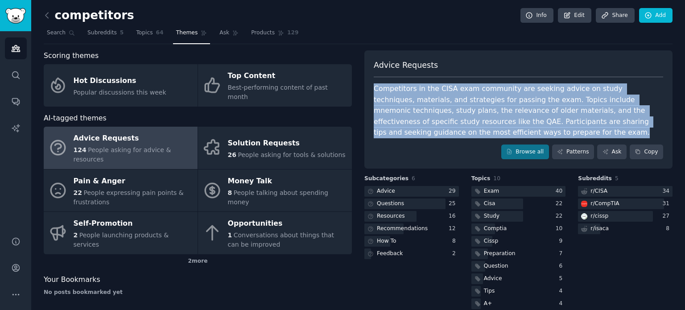
click at [400, 119] on div "Competitors in the CISA exam community are seeking advice on study techniques, …" at bounding box center [518, 110] width 289 height 55
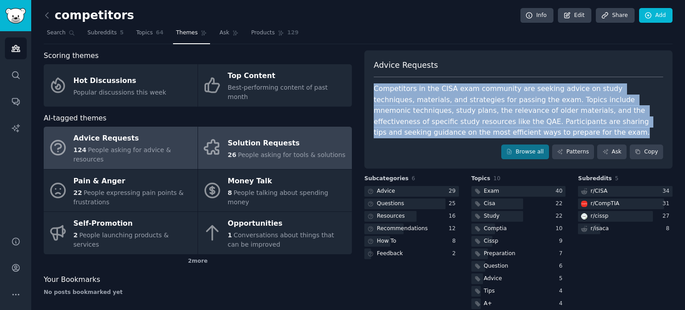
click at [220, 139] on icon at bounding box center [212, 147] width 19 height 19
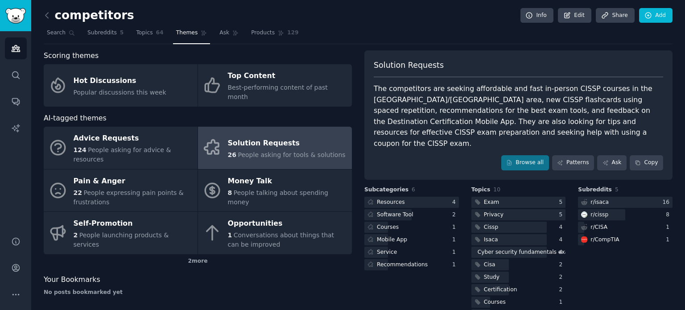
click at [388, 107] on div "The competitors are seeking affordable and fast in-person CISSP courses in the …" at bounding box center [518, 116] width 289 height 66
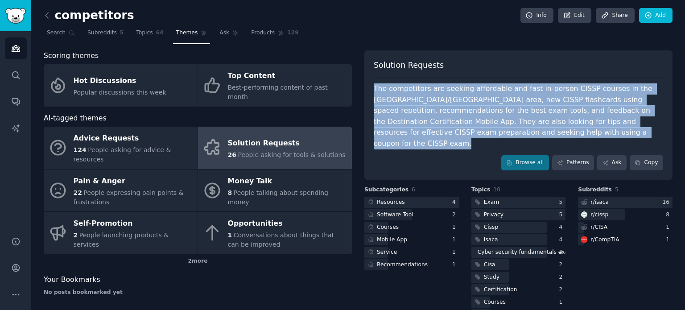
click at [388, 107] on div "The competitors are seeking affordable and fast in-person CISSP courses in the …" at bounding box center [518, 116] width 289 height 66
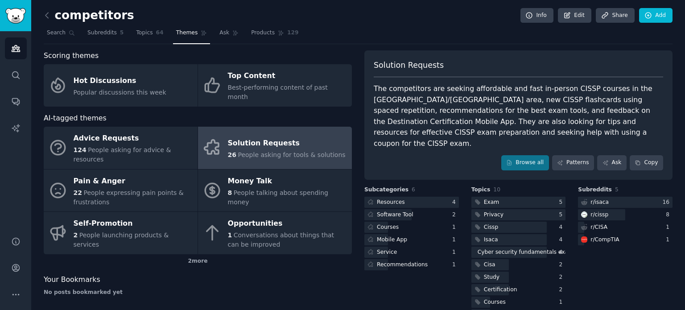
click at [387, 63] on span "Solution Requests" at bounding box center [409, 65] width 70 height 11
click at [426, 101] on div "The competitors are seeking affordable and fast in-person CISSP courses in the …" at bounding box center [518, 116] width 289 height 66
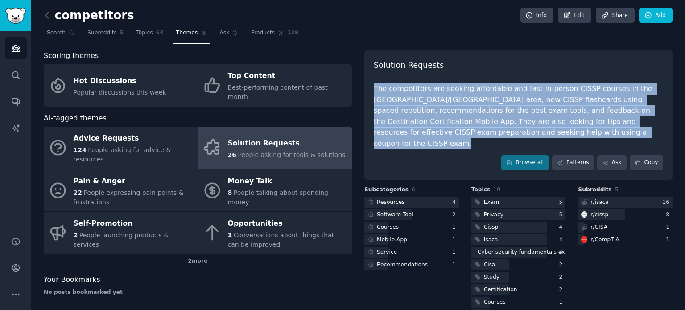
click at [426, 101] on div "The competitors are seeking affordable and fast in-person CISSP courses in the …" at bounding box center [518, 116] width 289 height 66
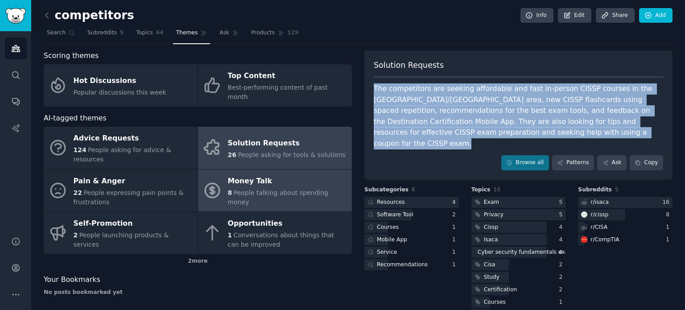
click at [217, 183] on icon at bounding box center [212, 190] width 14 height 14
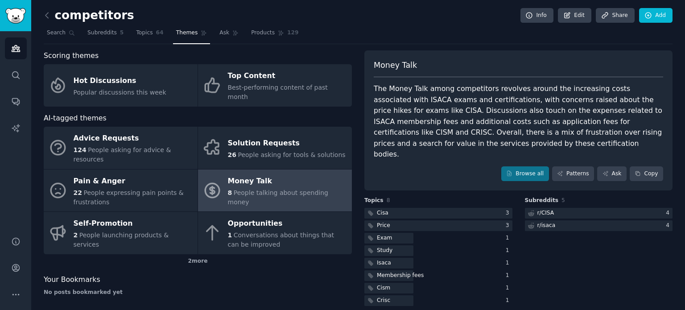
click at [421, 99] on div "The Money Talk among competitors revolves around the increasing costs associate…" at bounding box center [518, 121] width 289 height 77
click at [400, 62] on span "Money Talk" at bounding box center [395, 65] width 43 height 11
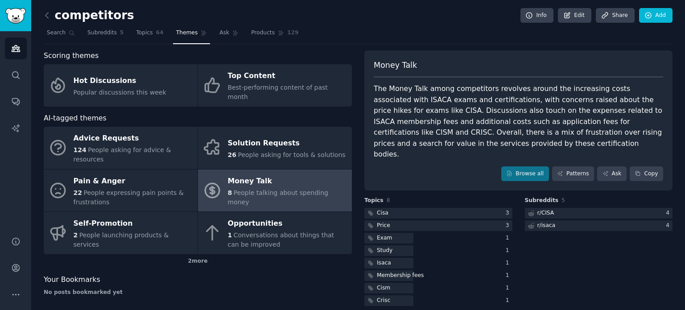
click at [425, 84] on div "The Money Talk among competitors revolves around the increasing costs associate…" at bounding box center [518, 121] width 289 height 77
click at [427, 111] on div "The Money Talk among competitors revolves around the increasing costs associate…" at bounding box center [518, 121] width 289 height 77
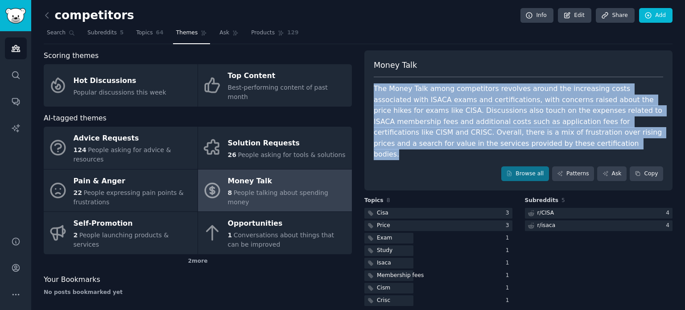
click at [427, 111] on div "The Money Talk among competitors revolves around the increasing costs associate…" at bounding box center [518, 121] width 289 height 77
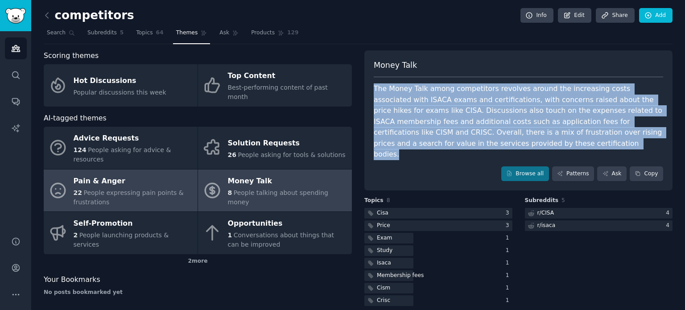
click at [132, 189] on span "People expressing pain points & frustrations" at bounding box center [129, 197] width 110 height 16
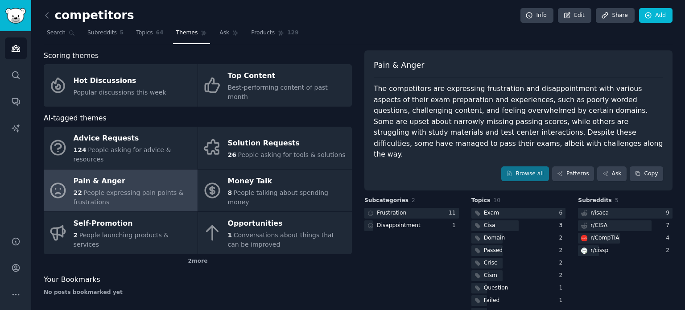
click at [398, 67] on span "Pain & Anger" at bounding box center [399, 65] width 50 height 11
click at [398, 66] on span "Pain & Anger" at bounding box center [399, 65] width 50 height 11
click at [408, 107] on div "The competitors are expressing frustration and disappointment with various aspe…" at bounding box center [518, 121] width 289 height 77
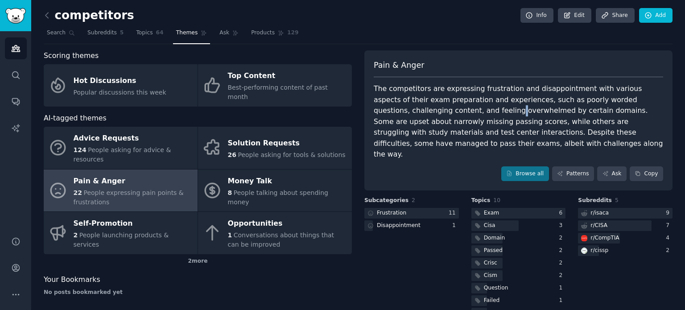
click at [408, 107] on div "The competitors are expressing frustration and disappointment with various aspe…" at bounding box center [518, 121] width 289 height 77
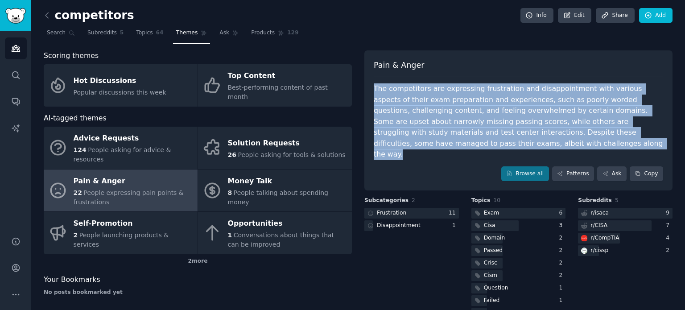
click at [408, 107] on div "The competitors are expressing frustration and disappointment with various aspe…" at bounding box center [518, 121] width 289 height 77
click at [434, 92] on div "The competitors are expressing frustration and disappointment with various aspe…" at bounding box center [518, 121] width 289 height 77
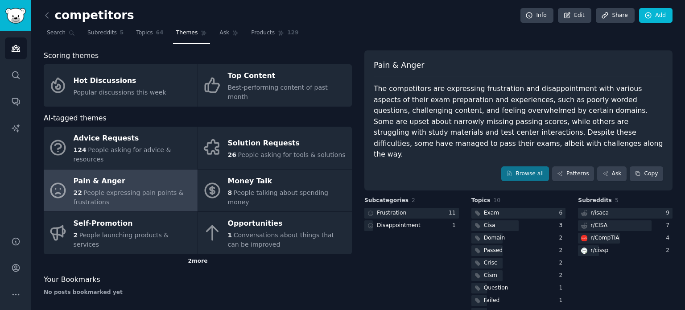
click at [195, 254] on div "2 more" at bounding box center [198, 261] width 308 height 14
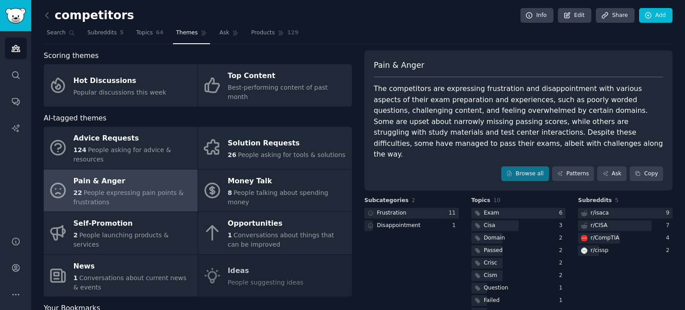
click at [122, 189] on span "People expressing pain points & frustrations" at bounding box center [129, 197] width 110 height 16
click at [50, 14] on icon at bounding box center [46, 15] width 9 height 9
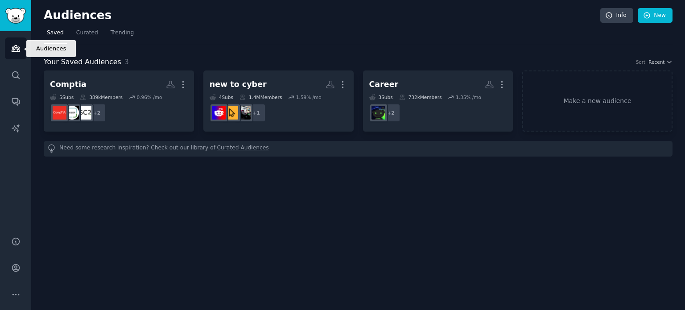
click at [20, 49] on icon "Sidebar" at bounding box center [16, 48] width 8 height 6
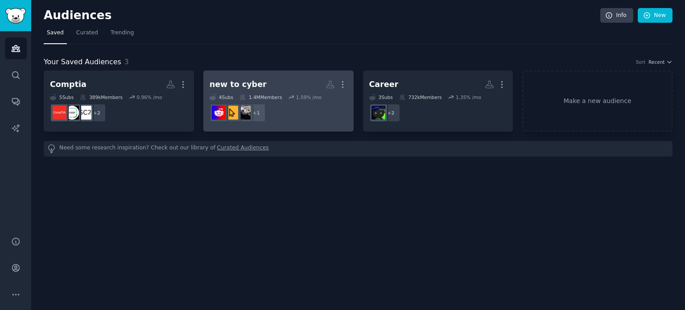
click at [273, 120] on dd "r/cyber + 1" at bounding box center [279, 112] width 138 height 25
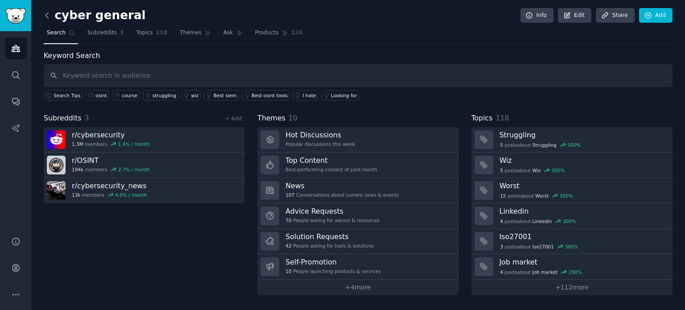
click at [48, 16] on icon at bounding box center [46, 15] width 9 height 9
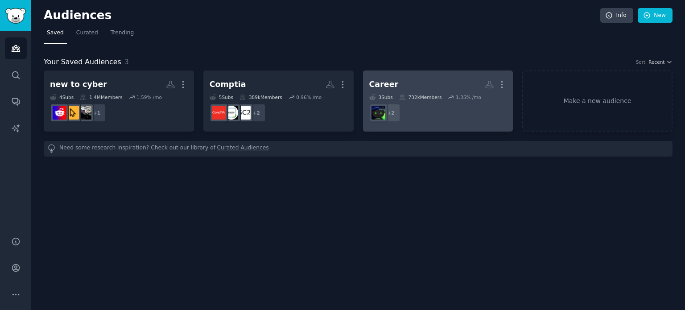
click at [423, 111] on dd "+ 2" at bounding box center [438, 112] width 138 height 25
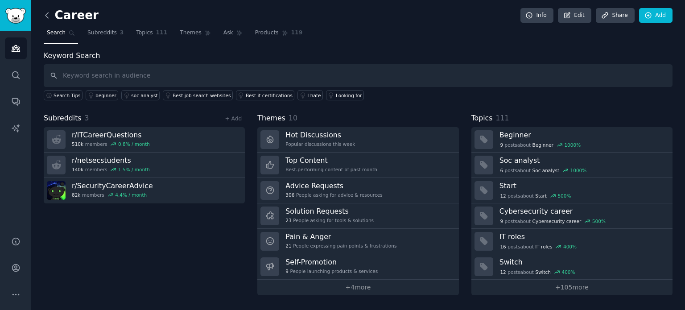
click at [49, 16] on icon at bounding box center [46, 15] width 9 height 9
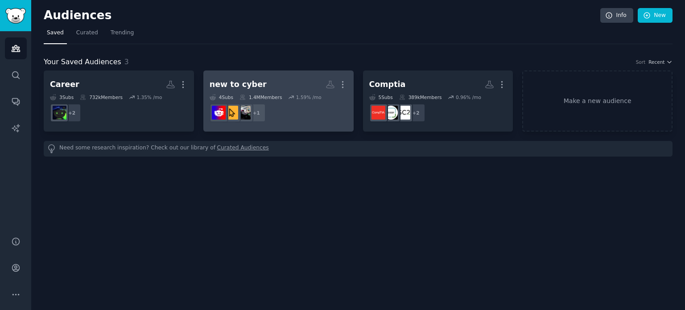
click at [286, 100] on dd "+ 1" at bounding box center [279, 112] width 138 height 25
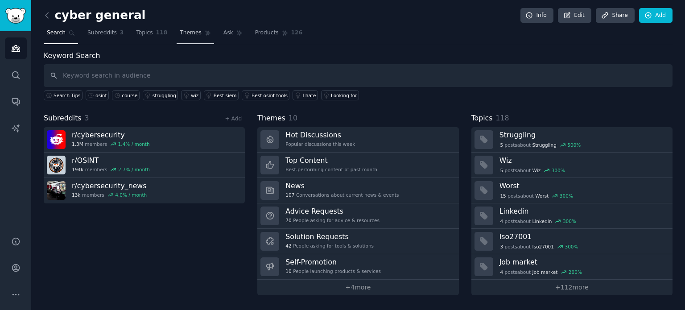
click at [181, 34] on span "Themes" at bounding box center [191, 33] width 22 height 8
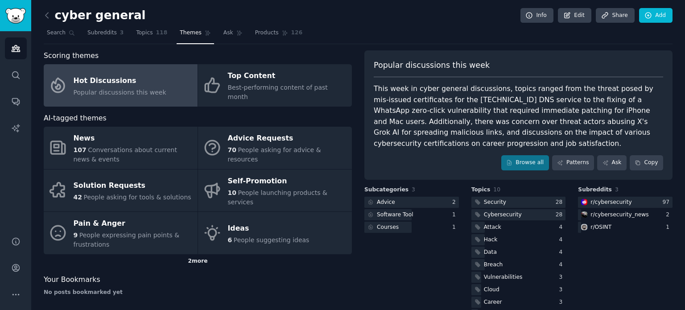
click at [202, 254] on div "2 more" at bounding box center [198, 261] width 308 height 14
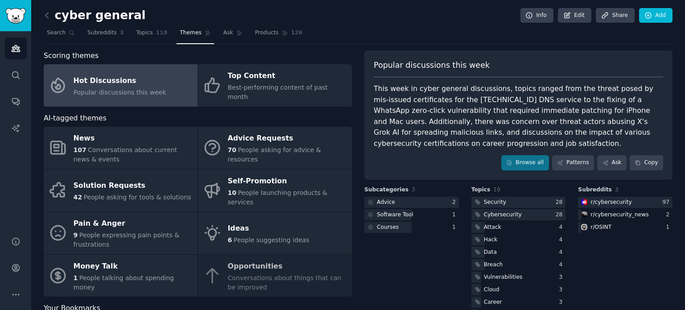
scroll to position [14, 0]
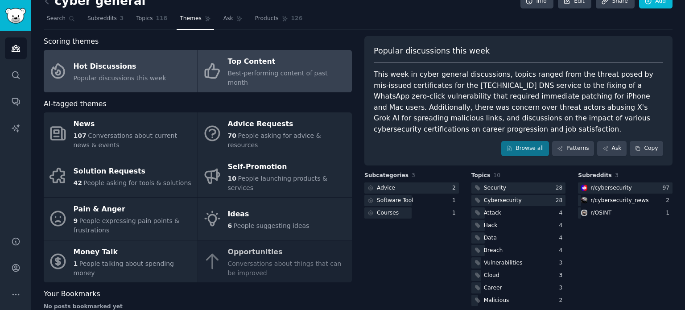
click at [290, 71] on span "Best-performing content of past month" at bounding box center [278, 78] width 100 height 16
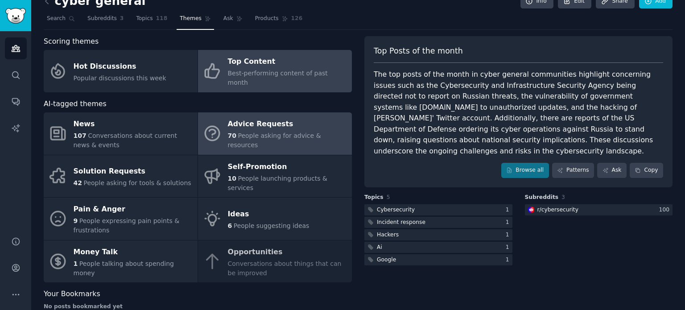
click at [284, 132] on span "People asking for advice & resources" at bounding box center [274, 140] width 93 height 16
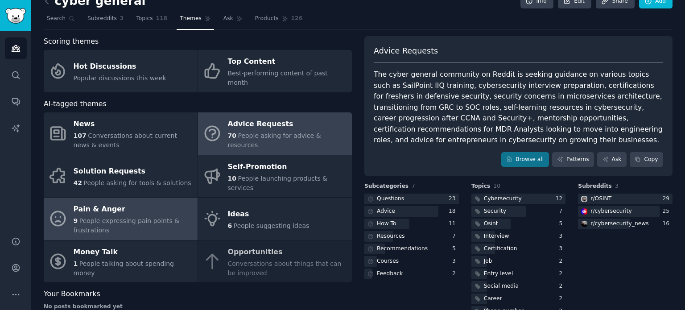
click at [121, 216] on div "9 People expressing pain points & frustrations" at bounding box center [134, 225] width 120 height 19
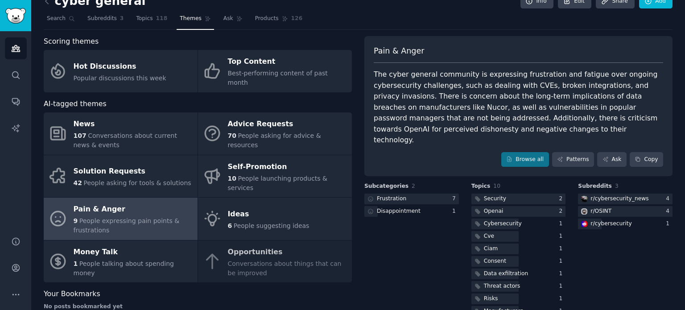
scroll to position [23, 0]
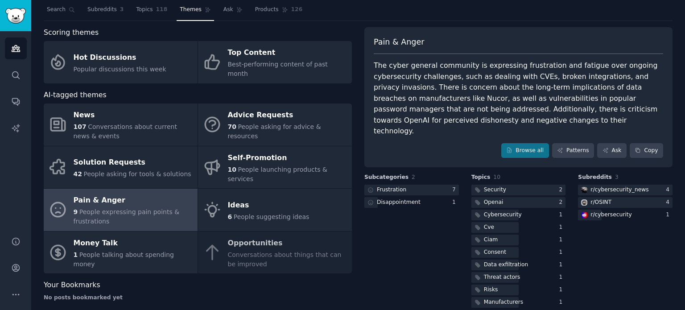
click at [225, 280] on div "Your Bookmarks" at bounding box center [198, 285] width 308 height 11
click at [273, 280] on div "Your Bookmarks" at bounding box center [198, 285] width 308 height 11
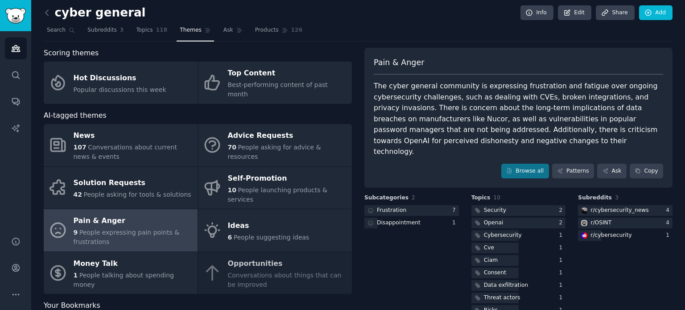
scroll to position [0, 0]
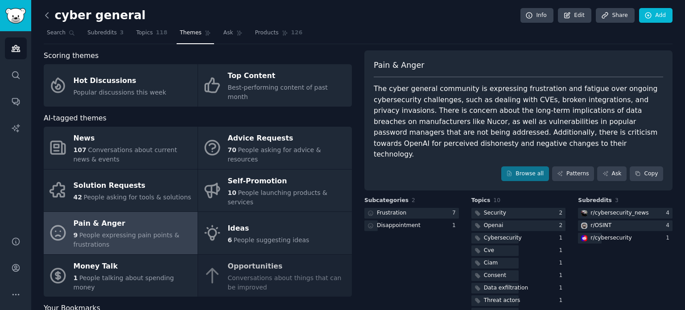
click at [48, 13] on icon at bounding box center [46, 15] width 9 height 9
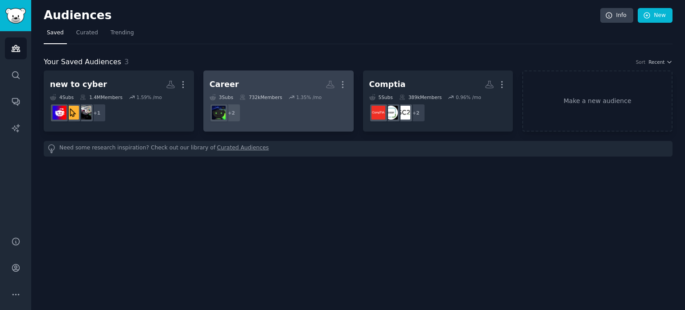
click at [295, 110] on dd "+ 2" at bounding box center [279, 112] width 138 height 25
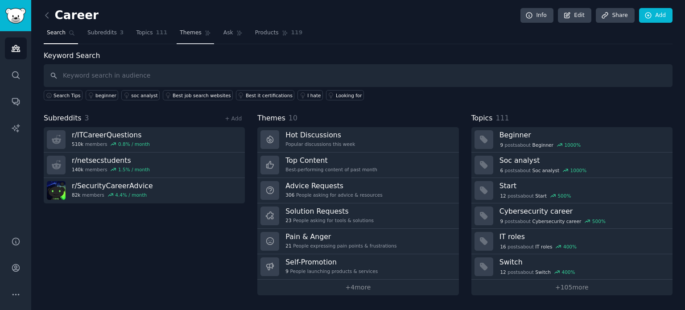
click at [184, 36] on span "Themes" at bounding box center [191, 33] width 22 height 8
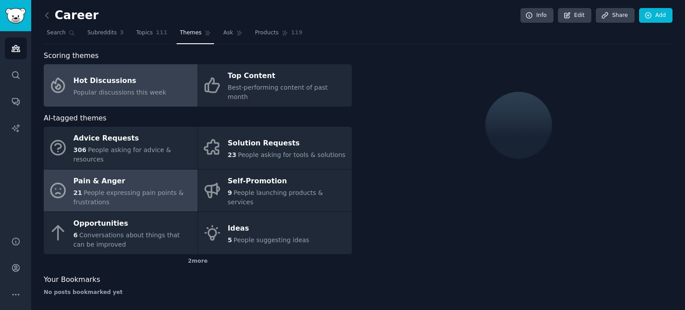
click at [131, 174] on div "Pain & Anger" at bounding box center [134, 181] width 120 height 14
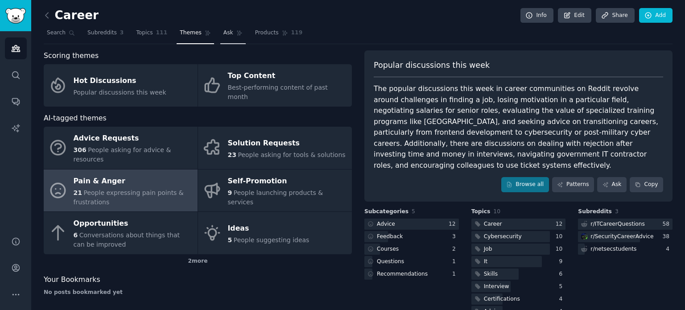
click at [223, 33] on span "Ask" at bounding box center [228, 33] width 10 height 8
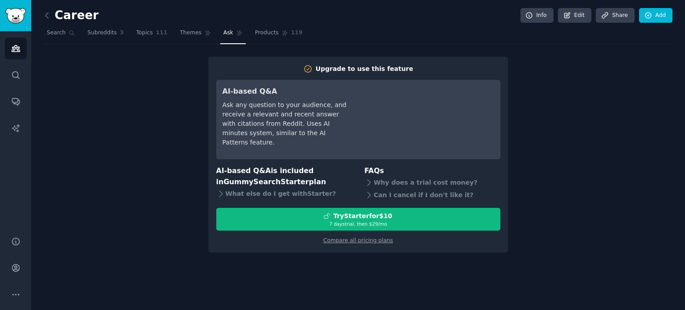
click at [223, 117] on div "Ask any question to your audience, and receive a relevant and recent answer wit…" at bounding box center [285, 123] width 125 height 47
click at [238, 130] on div "Ask any question to your audience, and receive a relevant and recent answer wit…" at bounding box center [285, 123] width 125 height 47
click at [255, 33] on span "Products" at bounding box center [267, 33] width 24 height 8
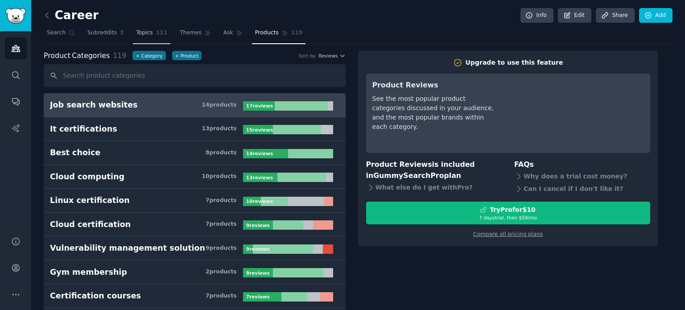
click at [136, 32] on span "Topics" at bounding box center [144, 33] width 16 height 8
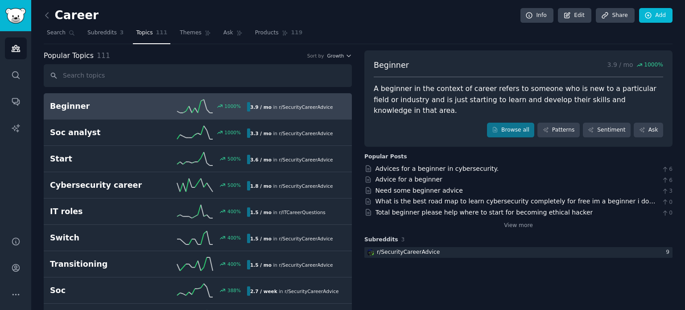
click at [46, 12] on icon at bounding box center [46, 15] width 9 height 9
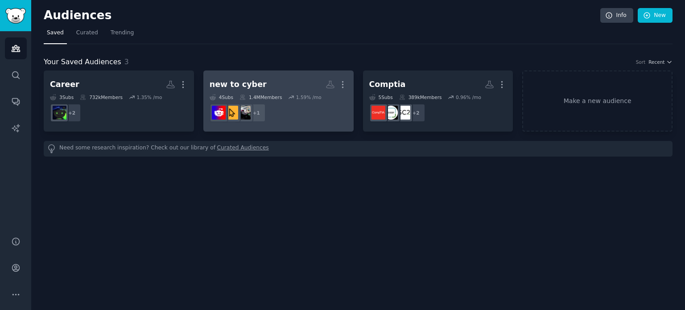
click at [291, 109] on dd "+ 1" at bounding box center [279, 112] width 138 height 25
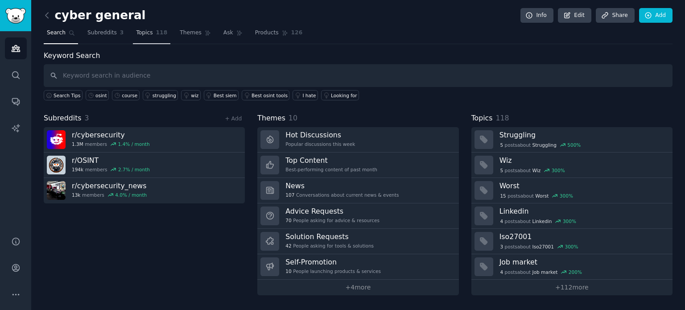
click at [136, 32] on span "Topics" at bounding box center [144, 33] width 16 height 8
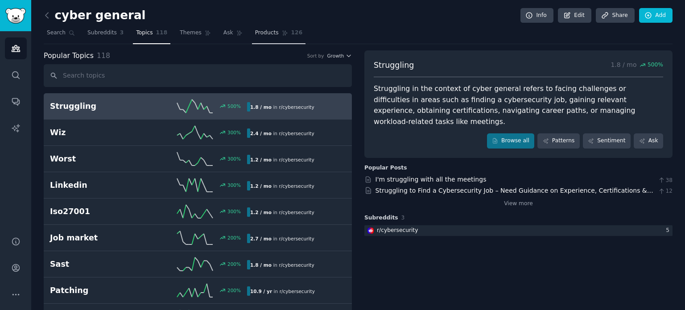
click at [261, 33] on span "Products" at bounding box center [267, 33] width 24 height 8
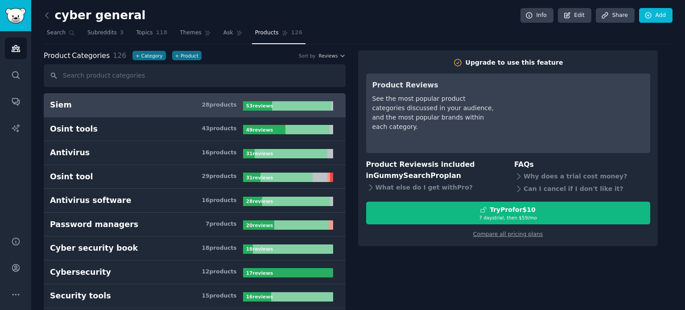
click at [185, 30] on span "Themes" at bounding box center [191, 33] width 22 height 8
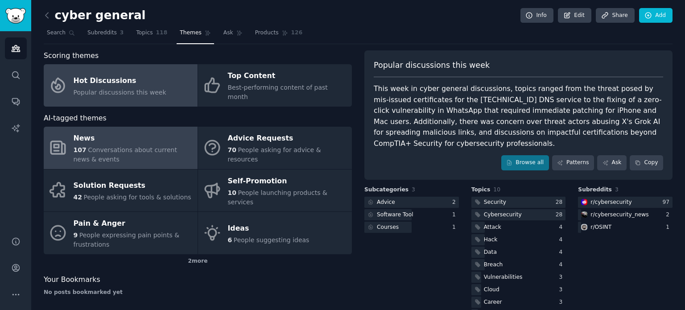
click at [121, 146] on span "Conversations about current news & events" at bounding box center [125, 154] width 103 height 16
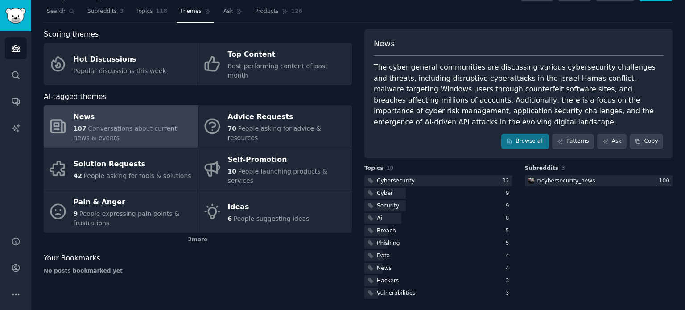
scroll to position [23, 0]
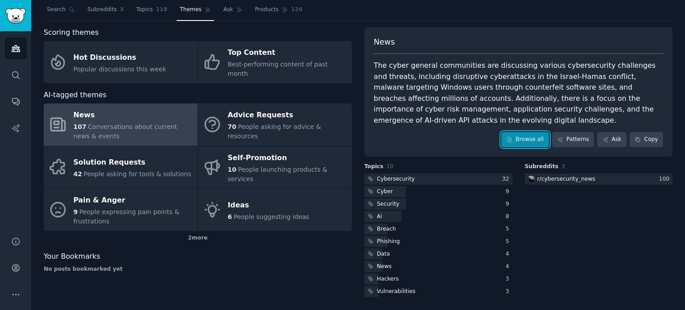
click at [533, 140] on link "Browse all" at bounding box center [525, 139] width 48 height 15
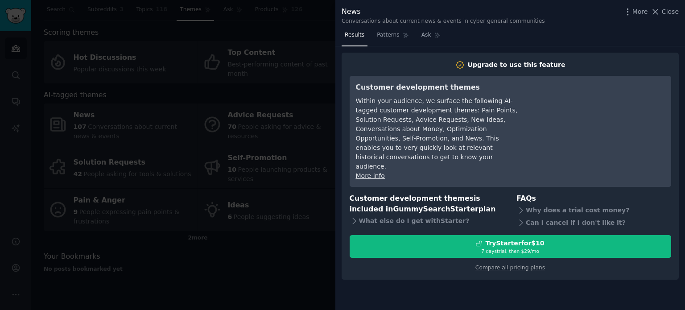
click at [309, 217] on div at bounding box center [342, 155] width 685 height 310
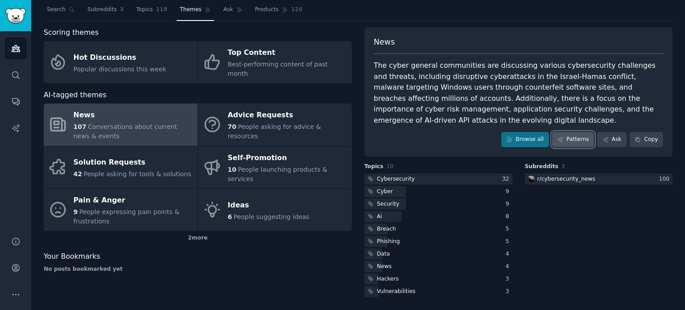
click at [577, 137] on link "Patterns" at bounding box center [573, 139] width 42 height 15
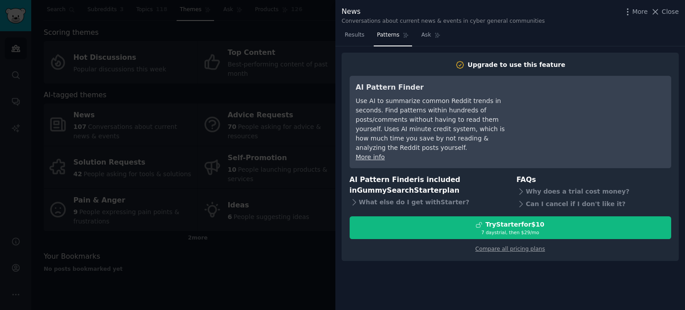
click at [281, 252] on div at bounding box center [342, 155] width 685 height 310
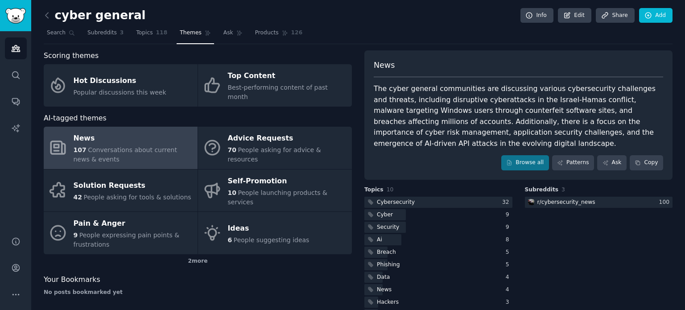
click at [216, 288] on div "Scoring themes Hot Discussions Popular discussions this week Top Content Best-p…" at bounding box center [198, 186] width 308 height 272
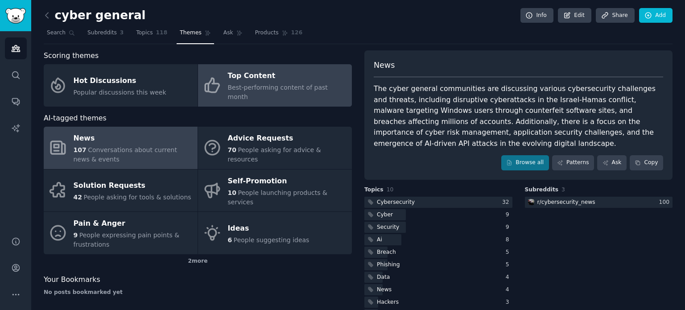
click at [242, 86] on span "Best-performing content of past month" at bounding box center [278, 92] width 100 height 16
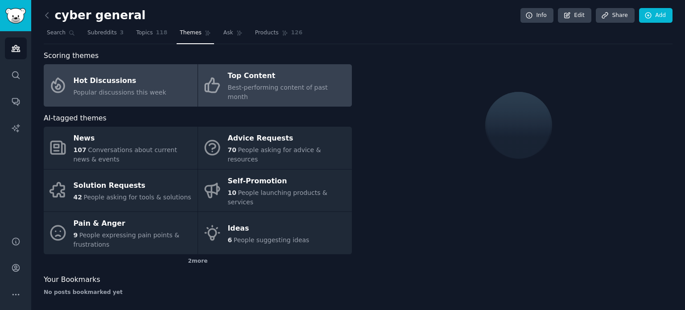
click at [149, 94] on link "Hot Discussions Popular discussions this week" at bounding box center [121, 85] width 154 height 42
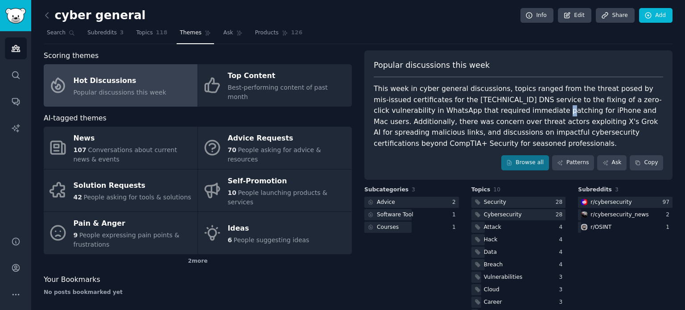
click at [474, 107] on div "This week in cyber general discussions, topics ranged from the threat posed by …" at bounding box center [518, 116] width 289 height 66
click at [526, 121] on div "This week in cyber general discussions, topics ranged from the threat posed by …" at bounding box center [518, 116] width 289 height 66
click at [402, 137] on div "Popular discussions this week This week in cyber general discussions, topics ra…" at bounding box center [518, 114] width 308 height 129
click at [134, 90] on span "Popular discussions this week" at bounding box center [120, 92] width 93 height 7
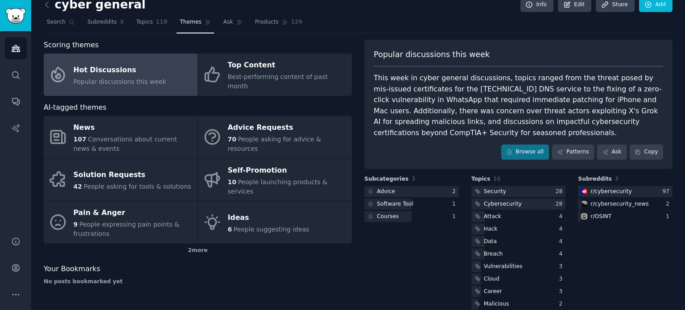
scroll to position [12, 0]
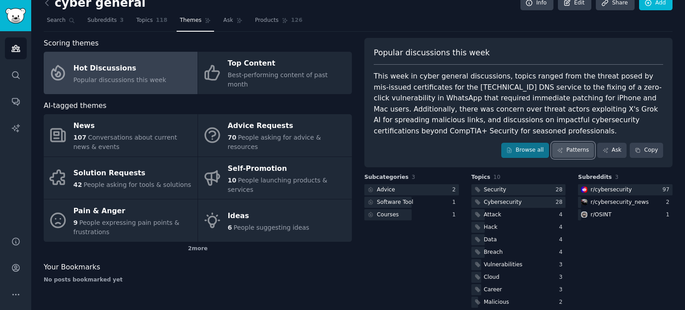
click at [579, 143] on link "Patterns" at bounding box center [573, 150] width 42 height 15
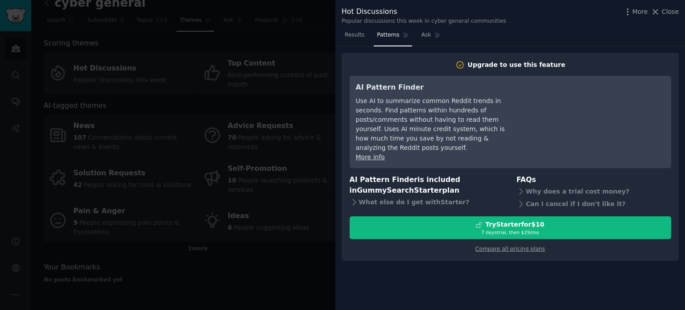
click at [412, 133] on div "Use AI to summarize common Reddit trends in seconds. Find patterns within hundr…" at bounding box center [437, 124] width 163 height 56
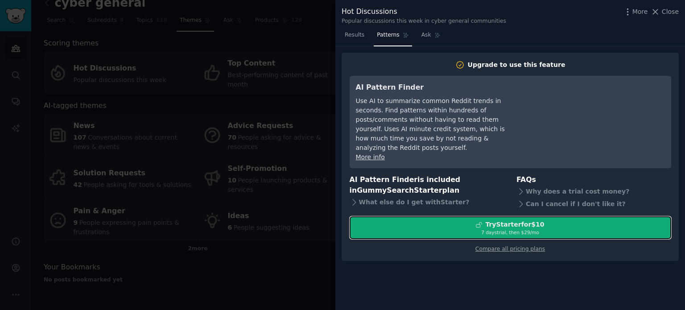
click at [455, 220] on div "Try Starter for $10" at bounding box center [510, 224] width 321 height 9
